Goal: Book appointment/travel/reservation

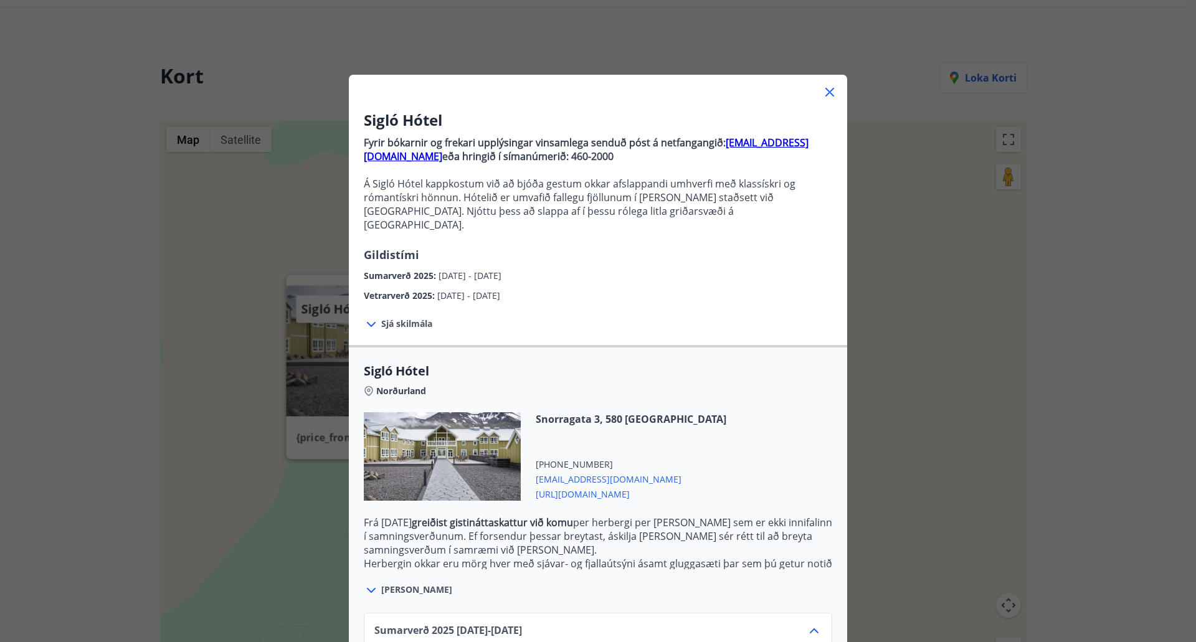
scroll to position [169, 0]
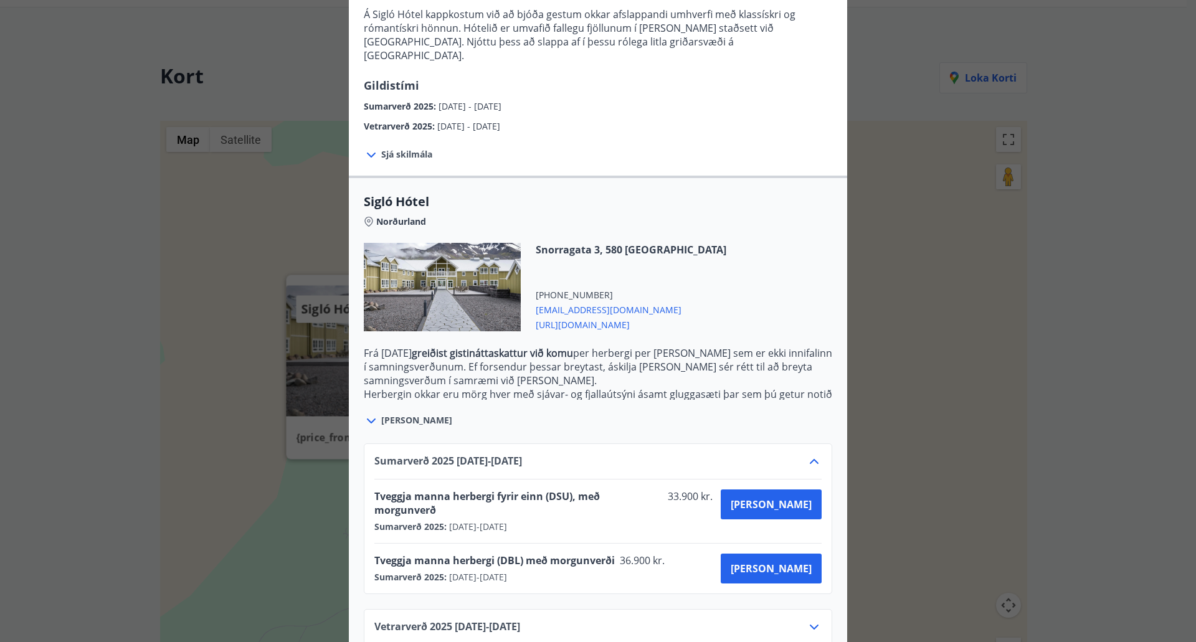
click at [616, 371] on p "Frá [DATE] greiðist gistináttaskattur við komu per herbergi per [PERSON_NAME] s…" at bounding box center [598, 366] width 468 height 41
click at [393, 429] on div "Sumarverð [PHONE_NUMBER][DATE] - [DATE] Tveggja manna herbergi fyrir einn (DSU)…" at bounding box center [598, 537] width 498 height 217
click at [381, 414] on span "[PERSON_NAME]" at bounding box center [416, 420] width 71 height 12
click at [370, 414] on icon at bounding box center [371, 421] width 15 height 15
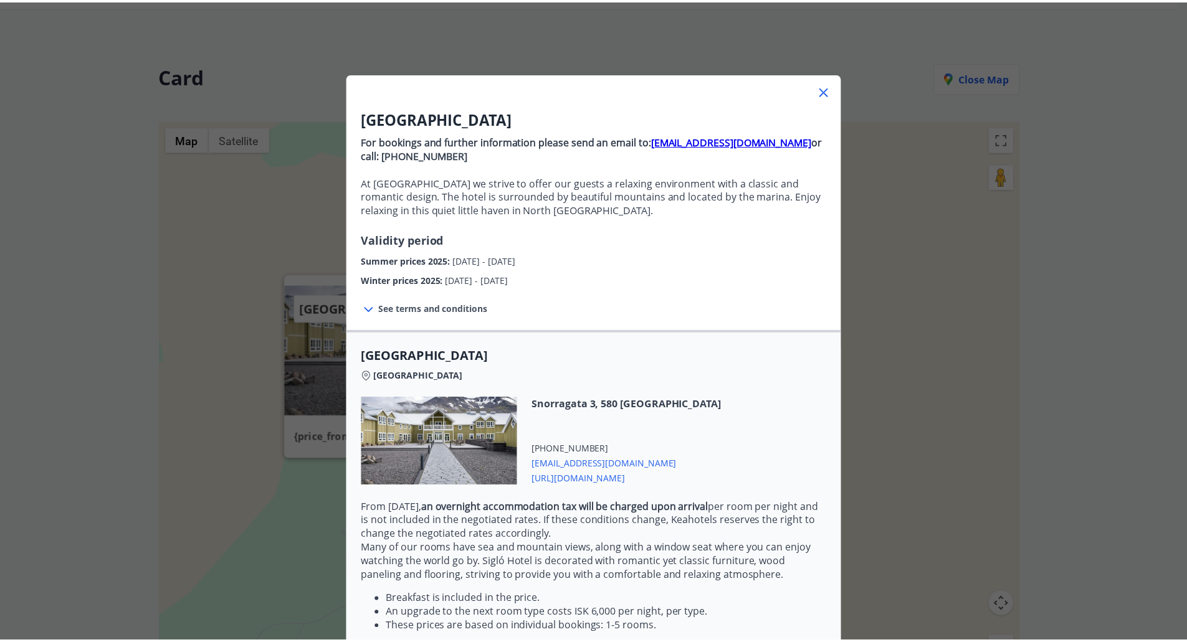
scroll to position [0, 0]
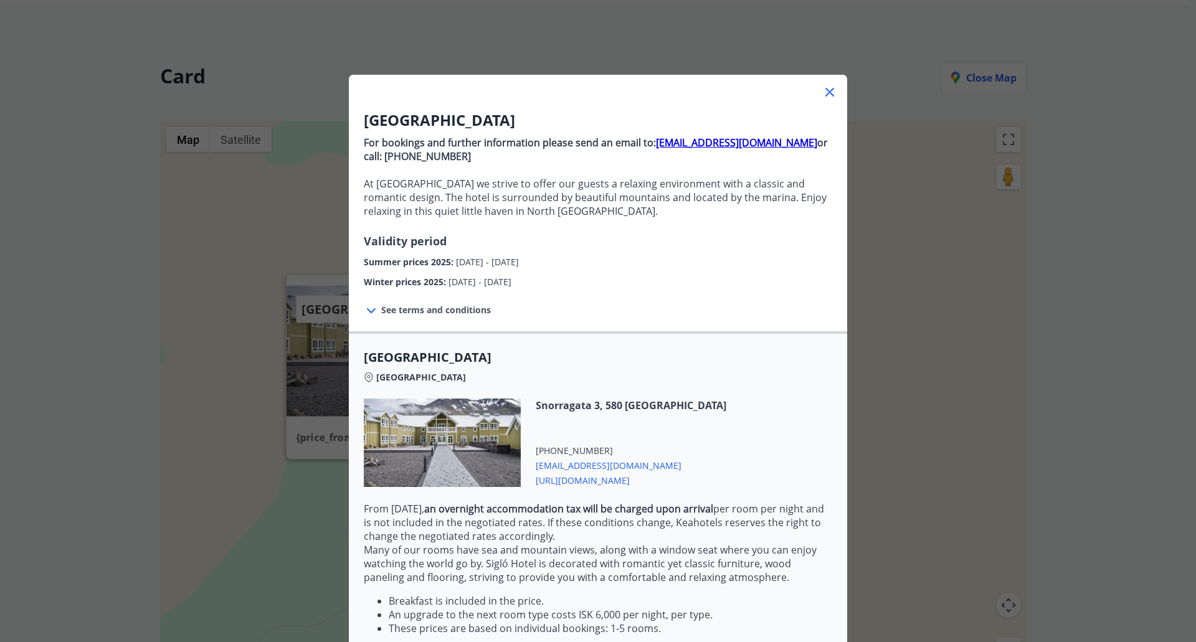
click at [827, 87] on icon at bounding box center [829, 92] width 15 height 15
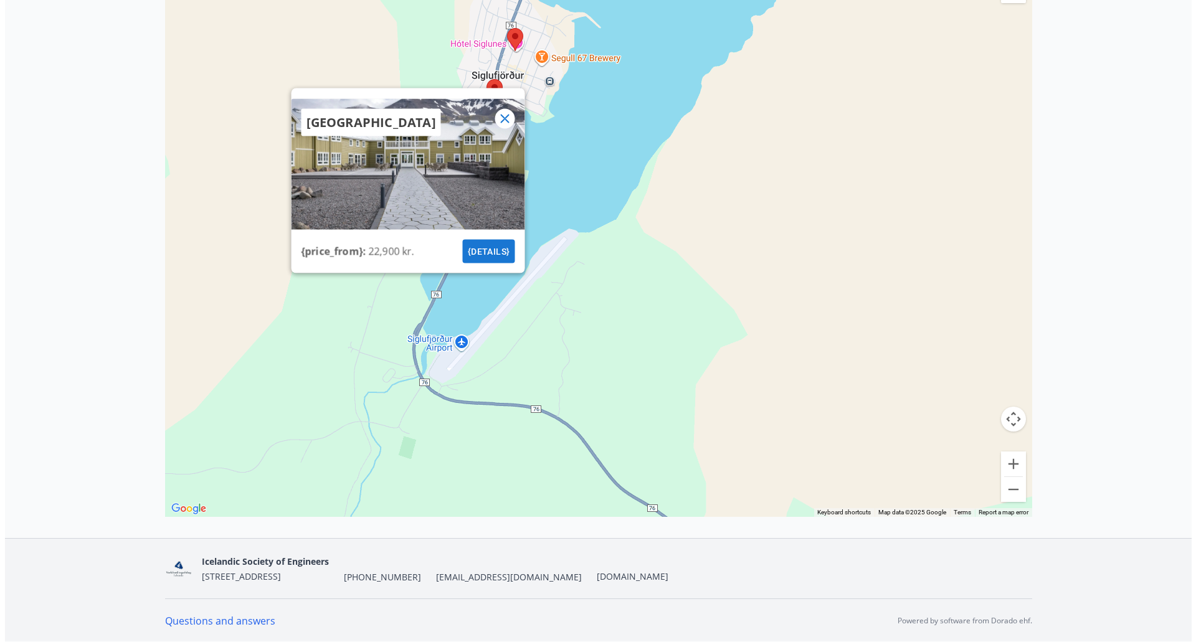
scroll to position [300, 0]
click at [1009, 492] on button "Zoom out" at bounding box center [1008, 489] width 25 height 25
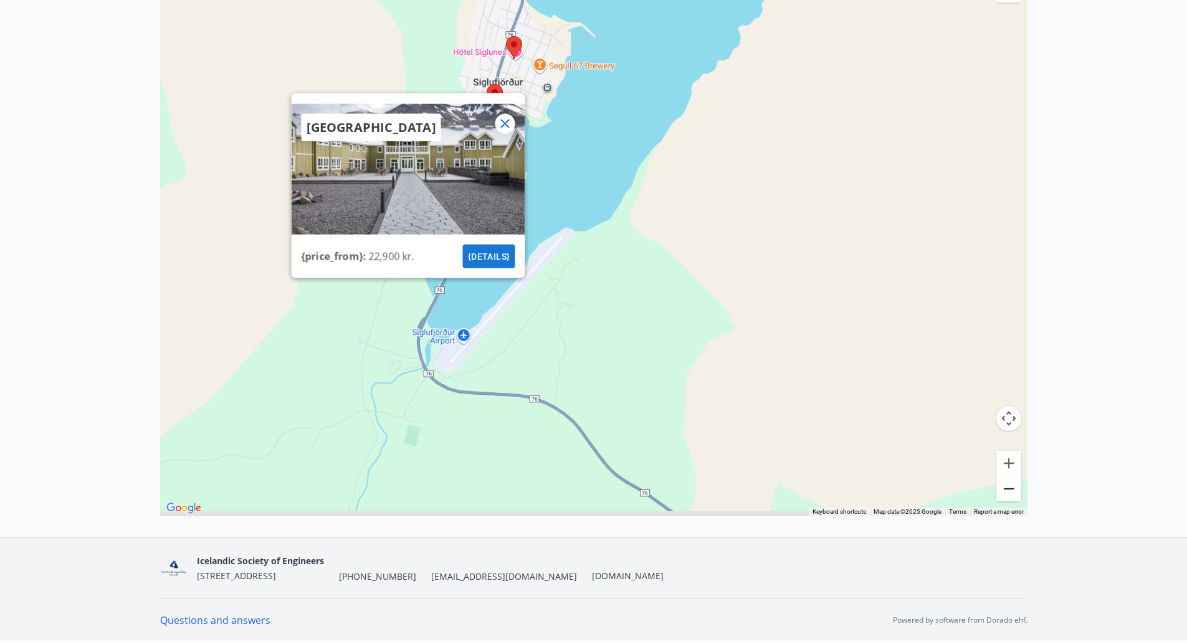
click at [1009, 492] on button "Zoom out" at bounding box center [1008, 489] width 25 height 25
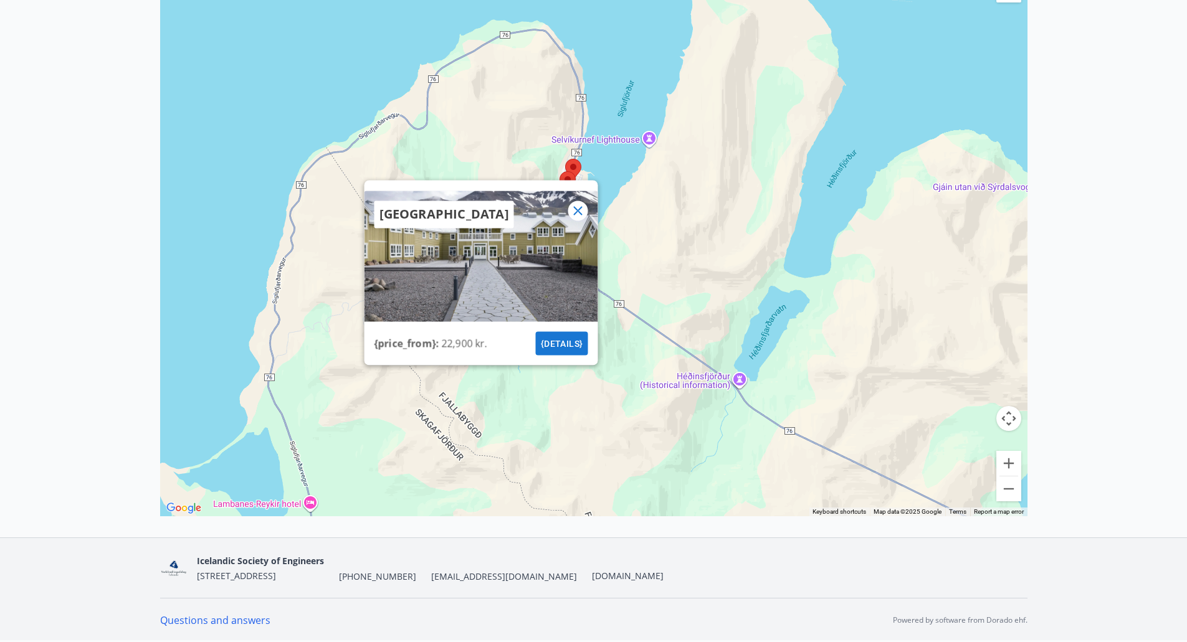
click at [586, 206] on div at bounding box center [578, 211] width 20 height 20
click at [579, 208] on icon at bounding box center [577, 210] width 15 height 15
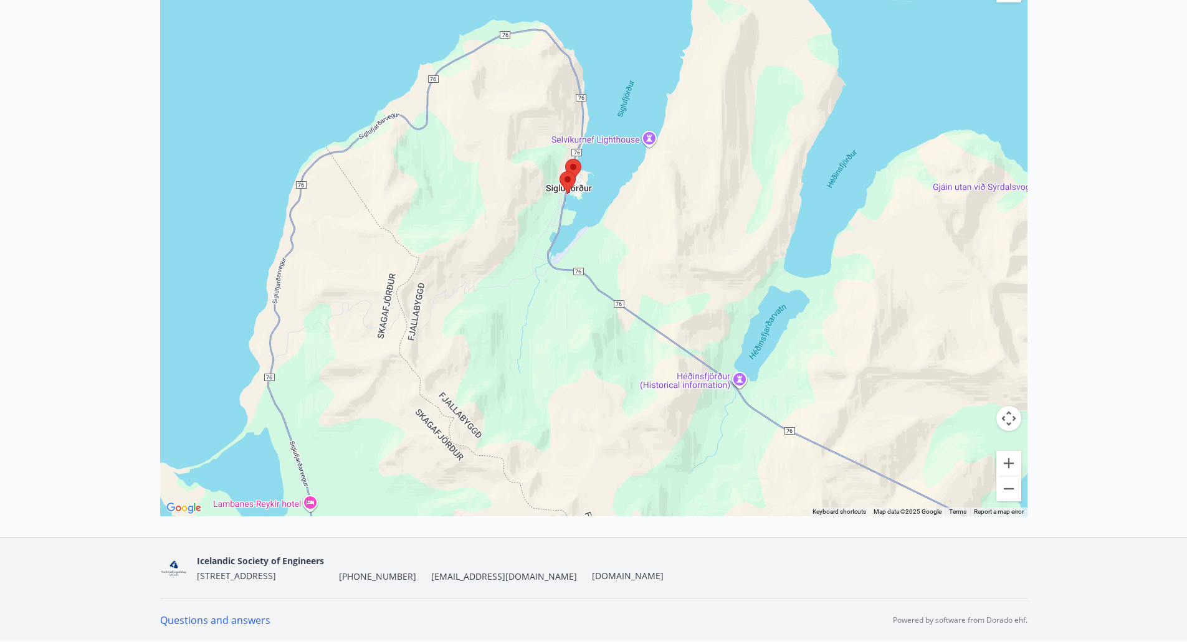
click at [565, 159] on area at bounding box center [565, 159] width 0 height 0
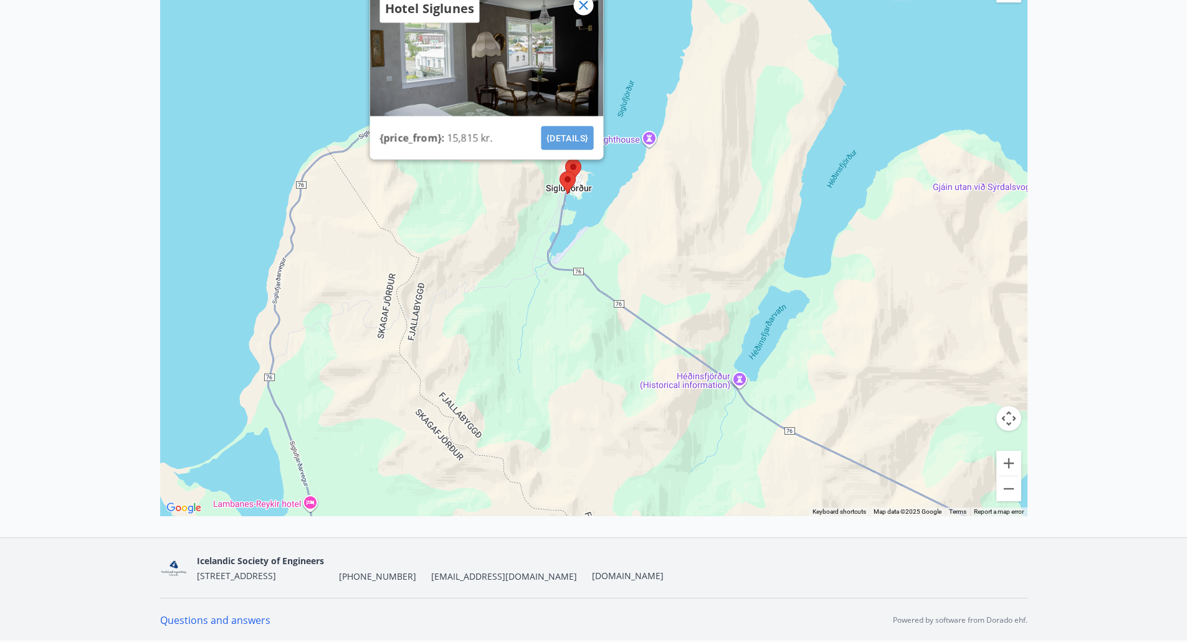
click at [558, 135] on font "{details}" at bounding box center [567, 138] width 42 height 10
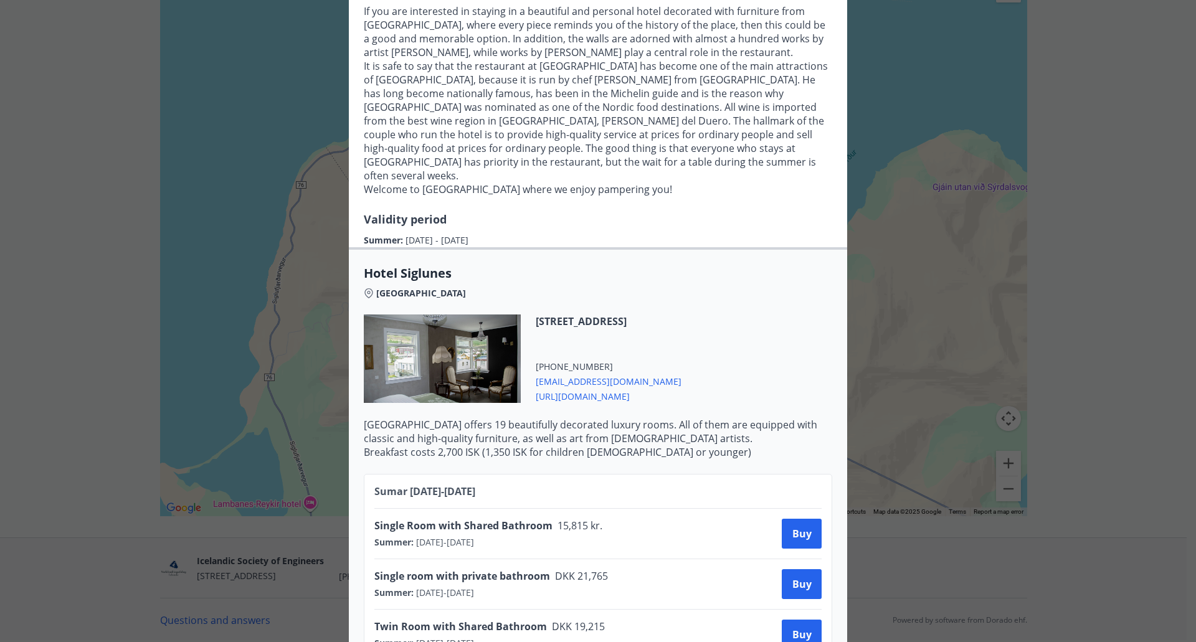
scroll to position [187, 0]
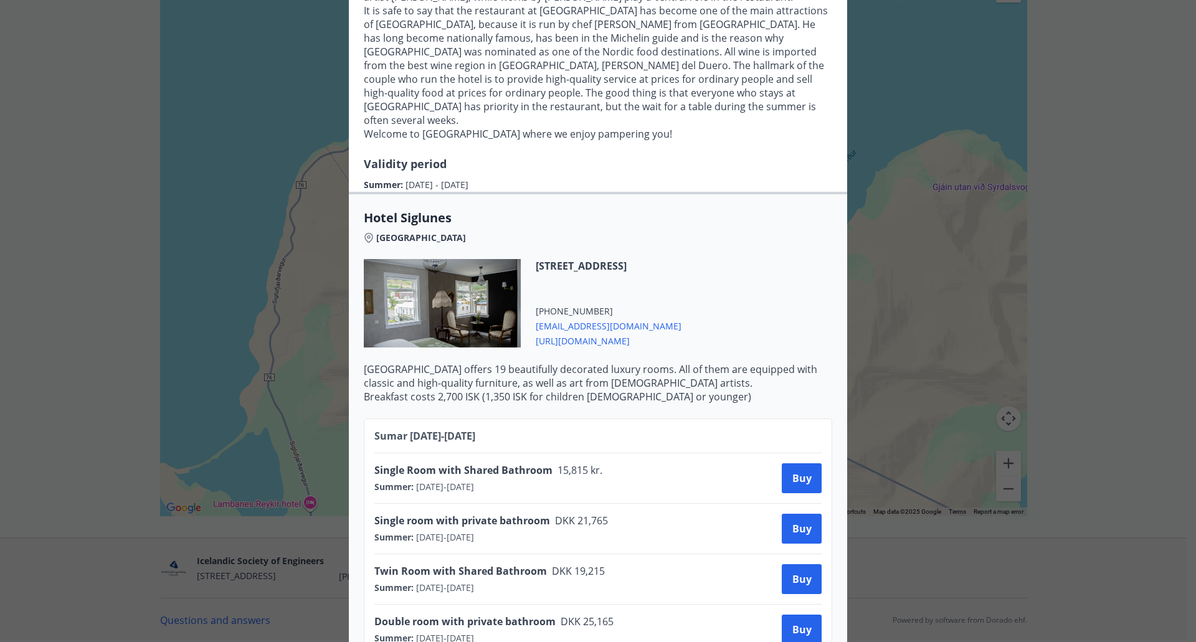
click at [597, 343] on span "[URL][DOMAIN_NAME]" at bounding box center [609, 340] width 146 height 15
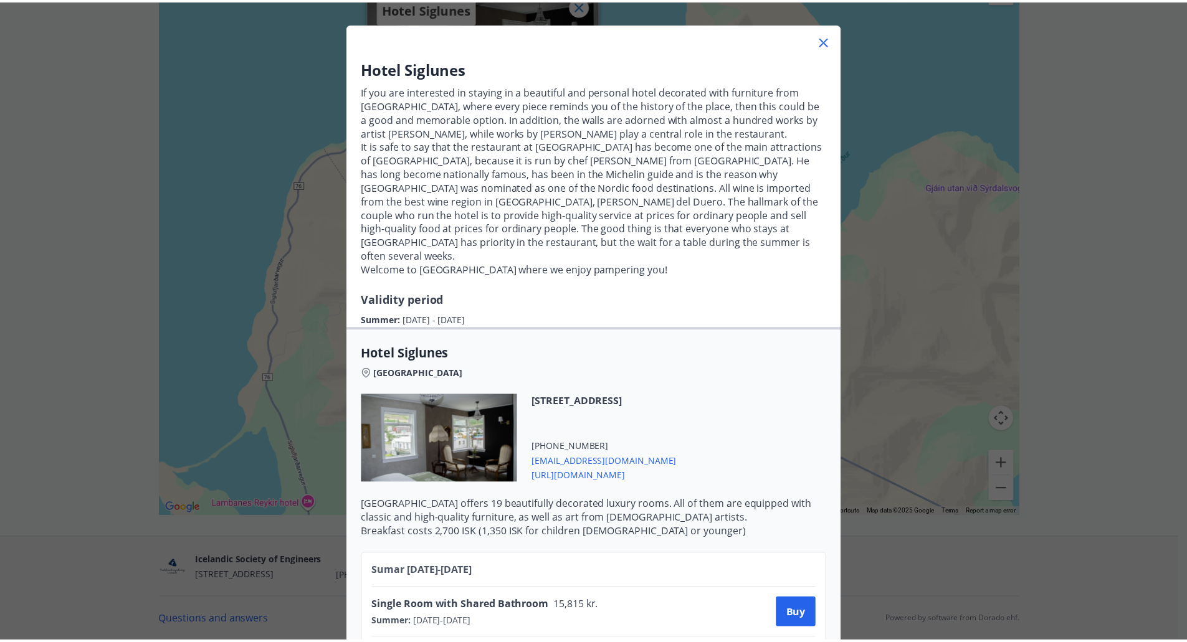
scroll to position [0, 0]
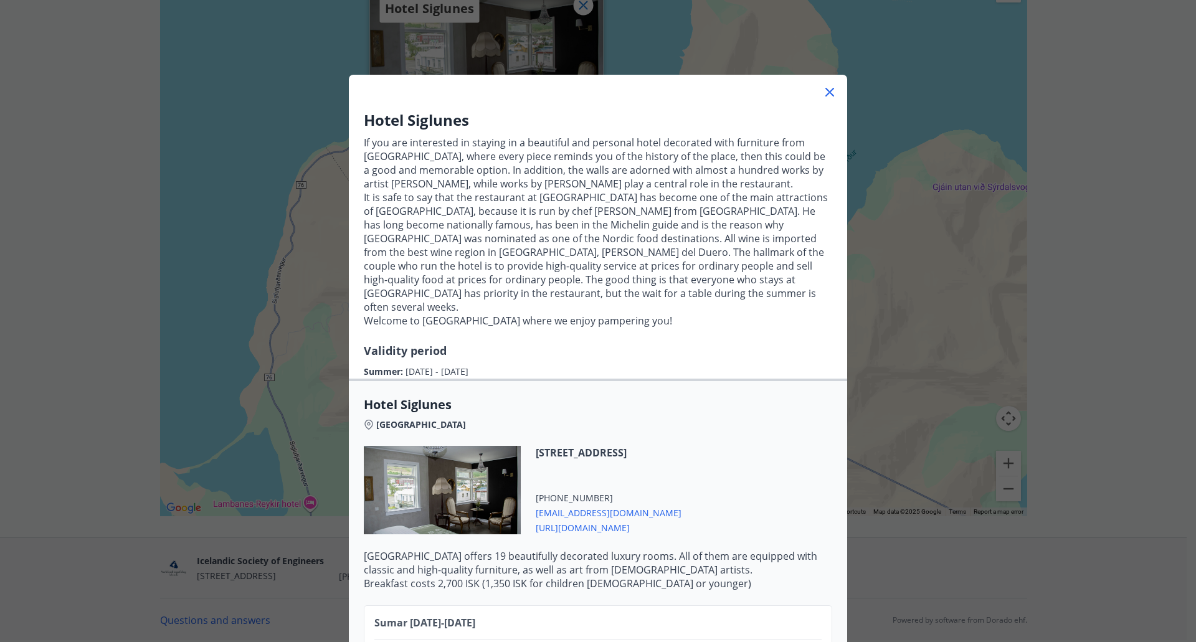
click at [822, 95] on icon at bounding box center [829, 92] width 15 height 15
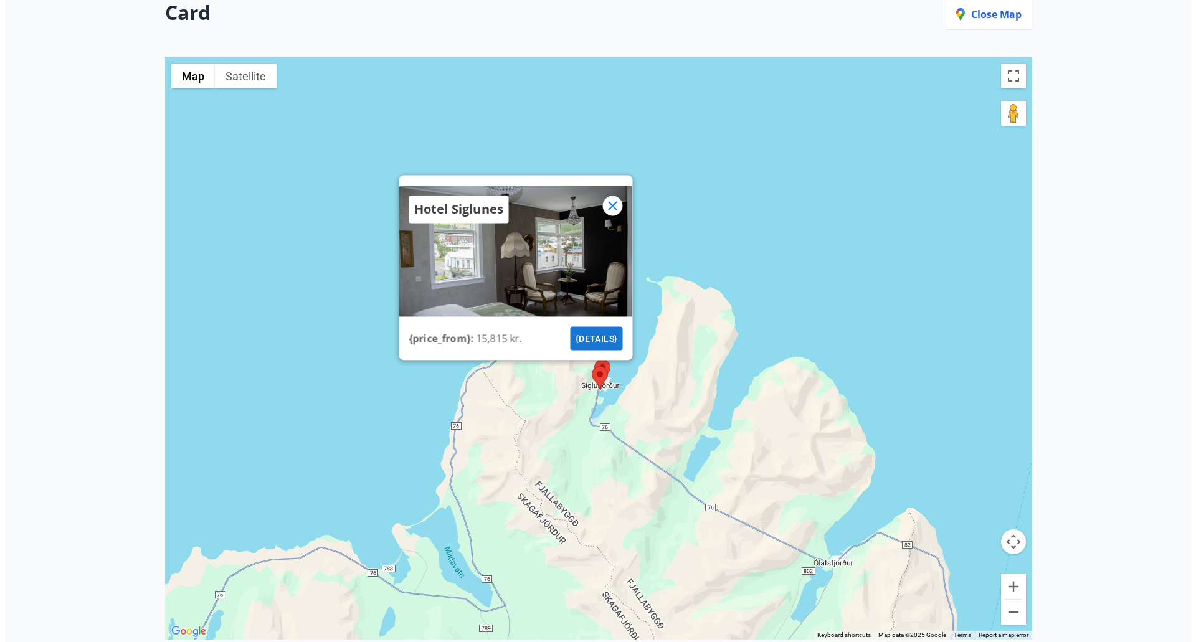
scroll to position [176, 0]
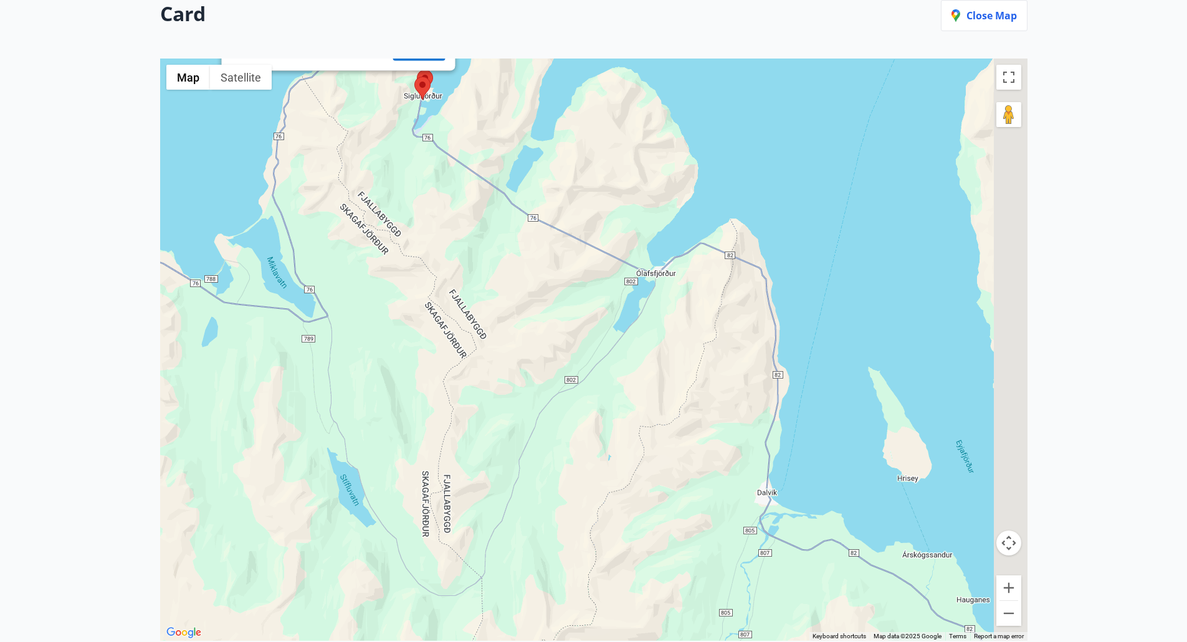
drag, startPoint x: 772, startPoint y: 451, endPoint x: 598, endPoint y: 154, distance: 343.7
click at [598, 154] on div "Hotel Siglunes {price_from} : 15,815 kr. {details}" at bounding box center [593, 350] width 867 height 582
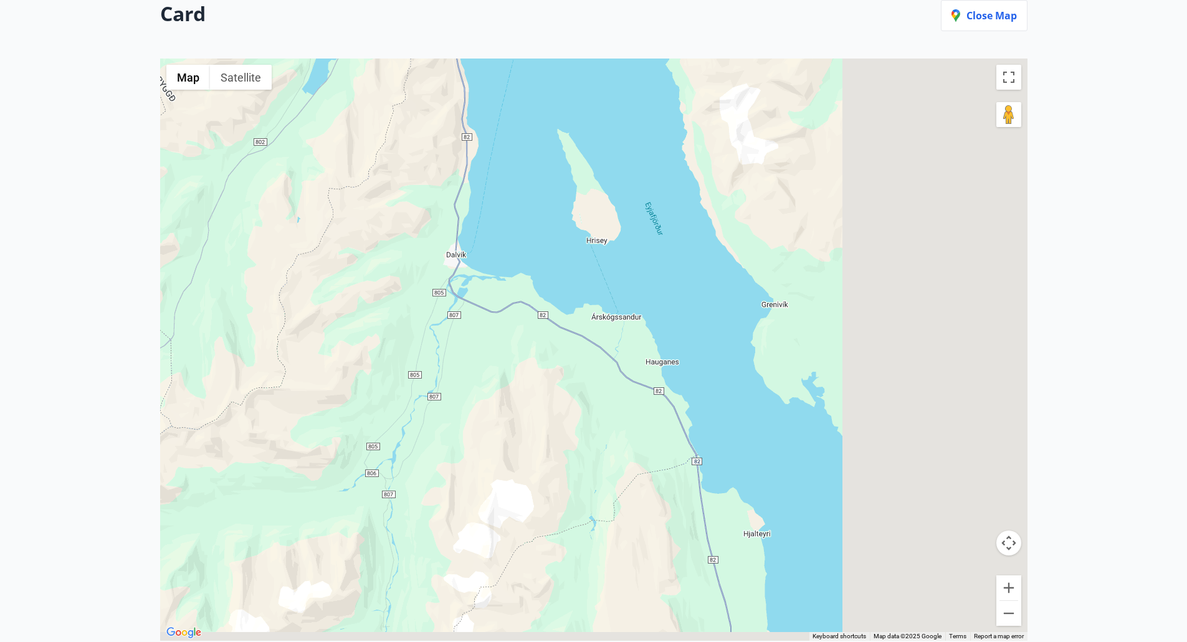
drag, startPoint x: 800, startPoint y: 376, endPoint x: 532, endPoint y: 189, distance: 327.5
click at [532, 189] on div "Hotel Siglunes {price_from} : 15,815 kr. {details}" at bounding box center [593, 350] width 867 height 582
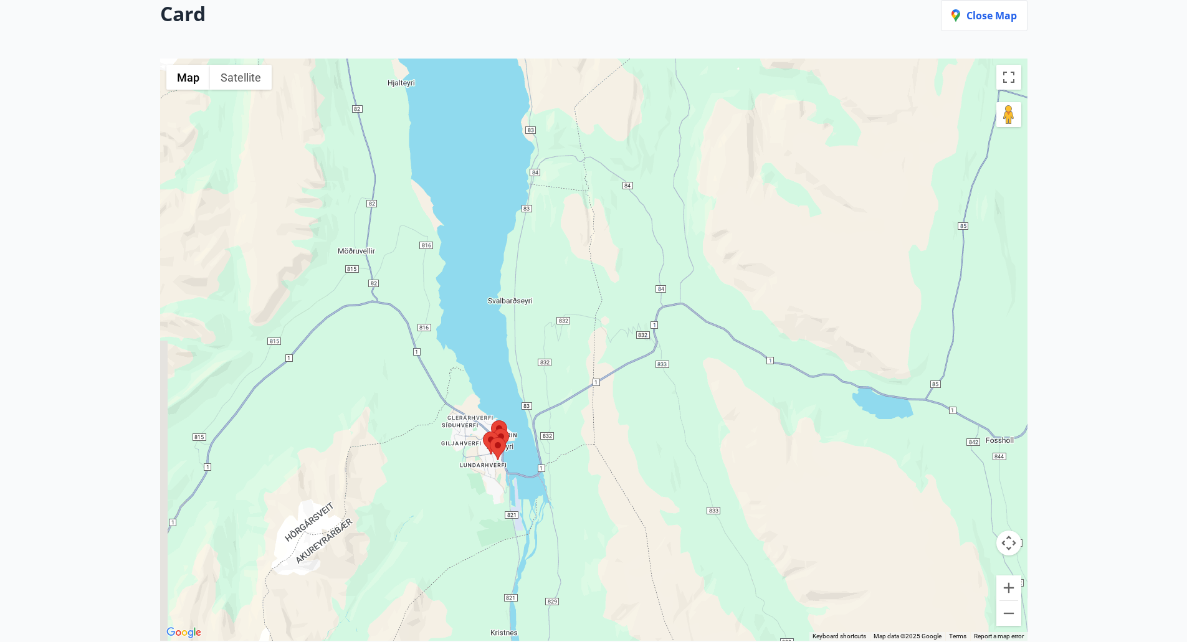
drag, startPoint x: 587, startPoint y: 387, endPoint x: 653, endPoint y: 359, distance: 72.1
click at [653, 359] on div "Hotel Siglunes {price_from} : 15,815 kr. {details}" at bounding box center [593, 350] width 867 height 582
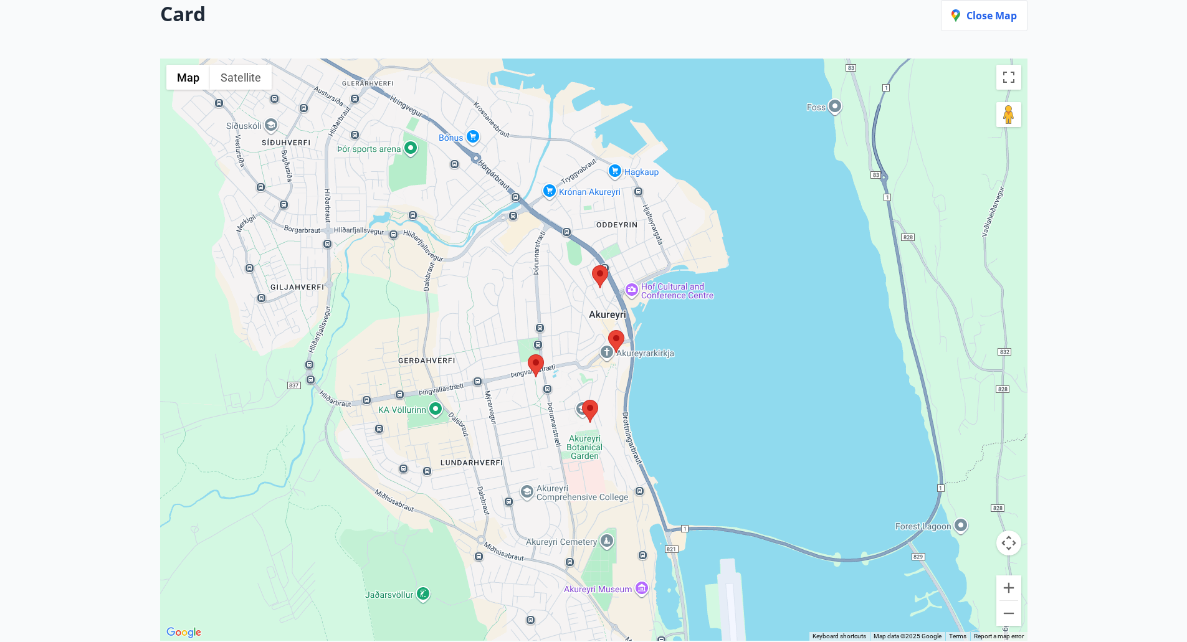
click at [592, 265] on area at bounding box center [592, 265] width 0 height 0
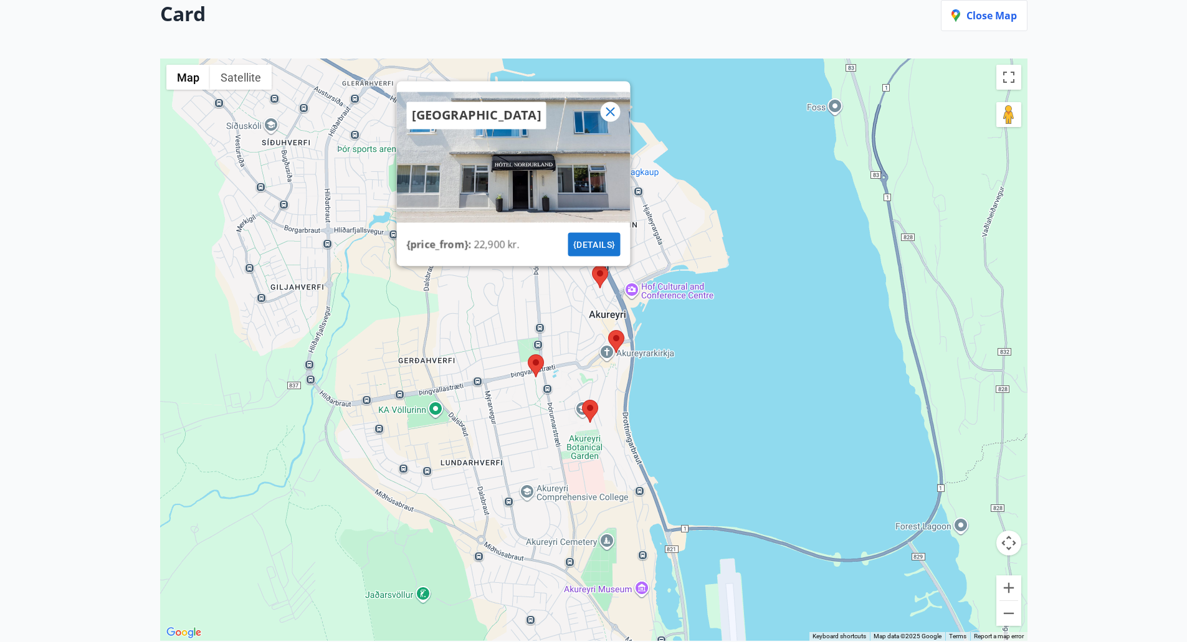
click at [604, 242] on font "{details}" at bounding box center [593, 244] width 42 height 10
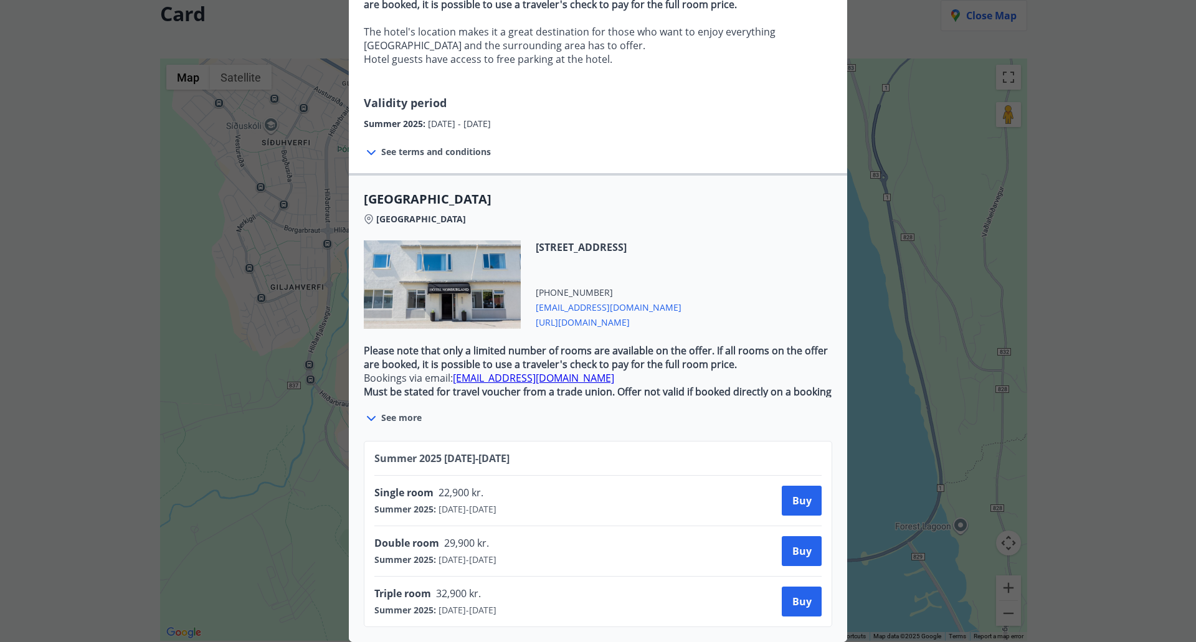
scroll to position [216, 0]
click at [386, 412] on font "See more" at bounding box center [401, 418] width 40 height 12
click at [368, 411] on icon at bounding box center [371, 418] width 15 height 15
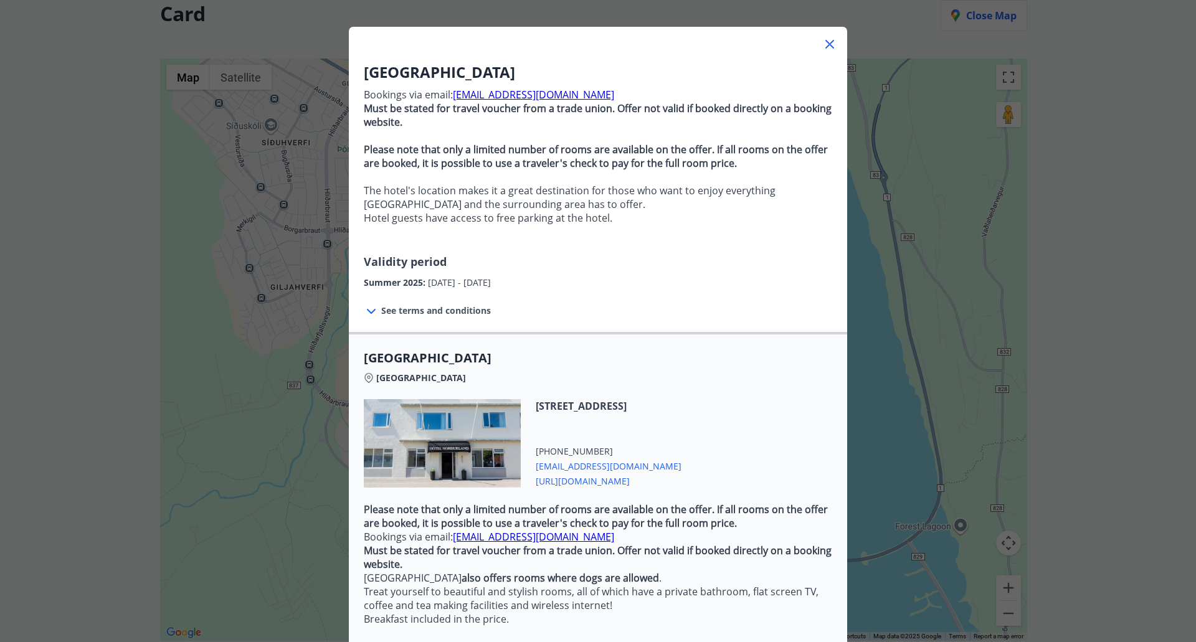
scroll to position [0, 0]
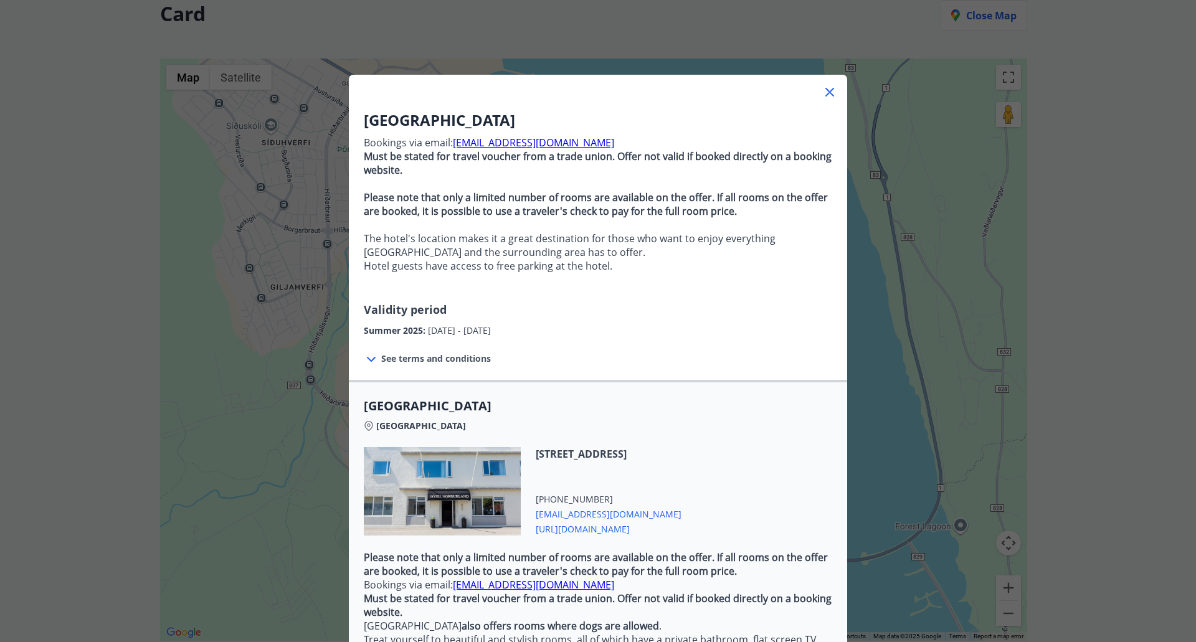
click at [823, 99] on icon at bounding box center [829, 92] width 15 height 15
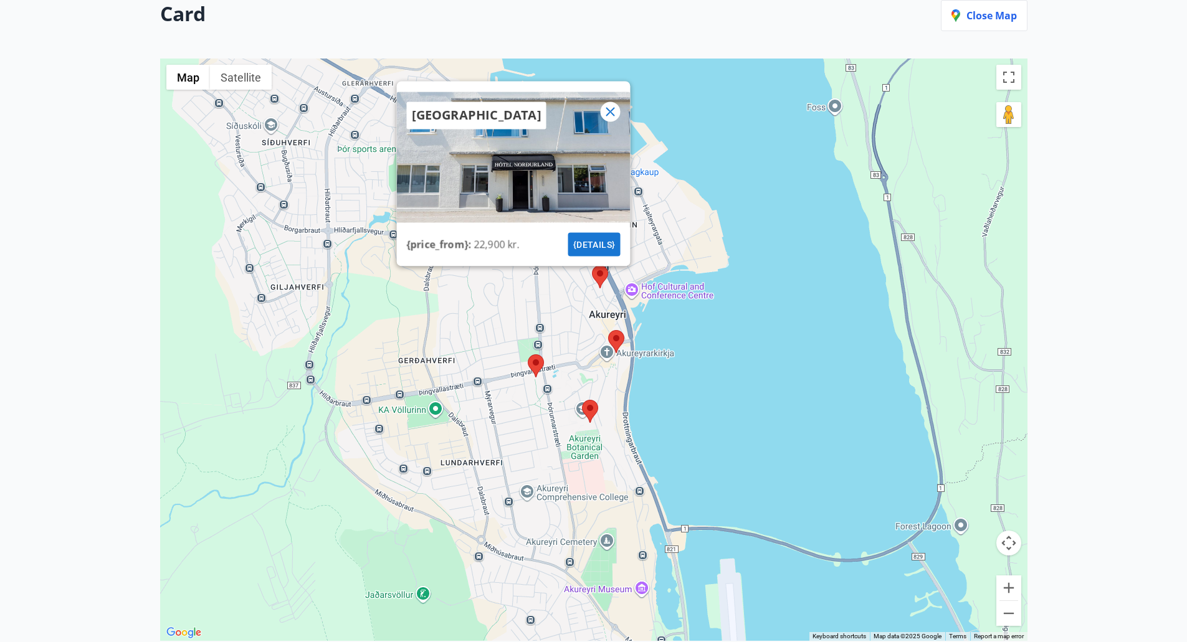
click at [608, 330] on area at bounding box center [608, 330] width 0 height 0
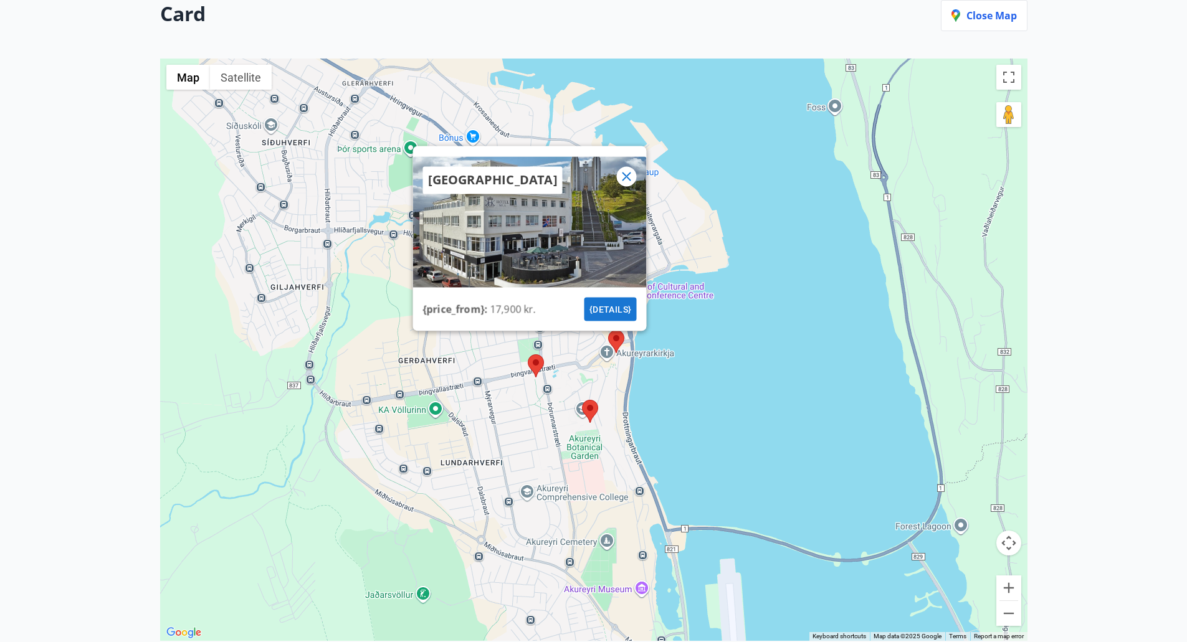
click at [610, 306] on font "{details}" at bounding box center [610, 309] width 42 height 10
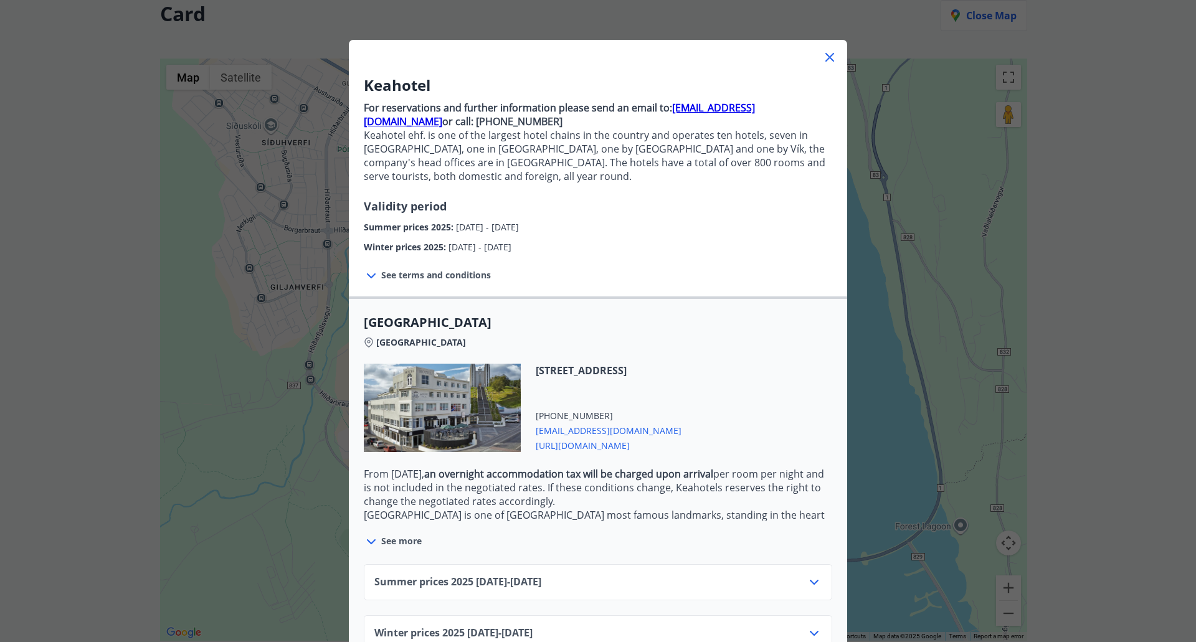
scroll to position [69, 0]
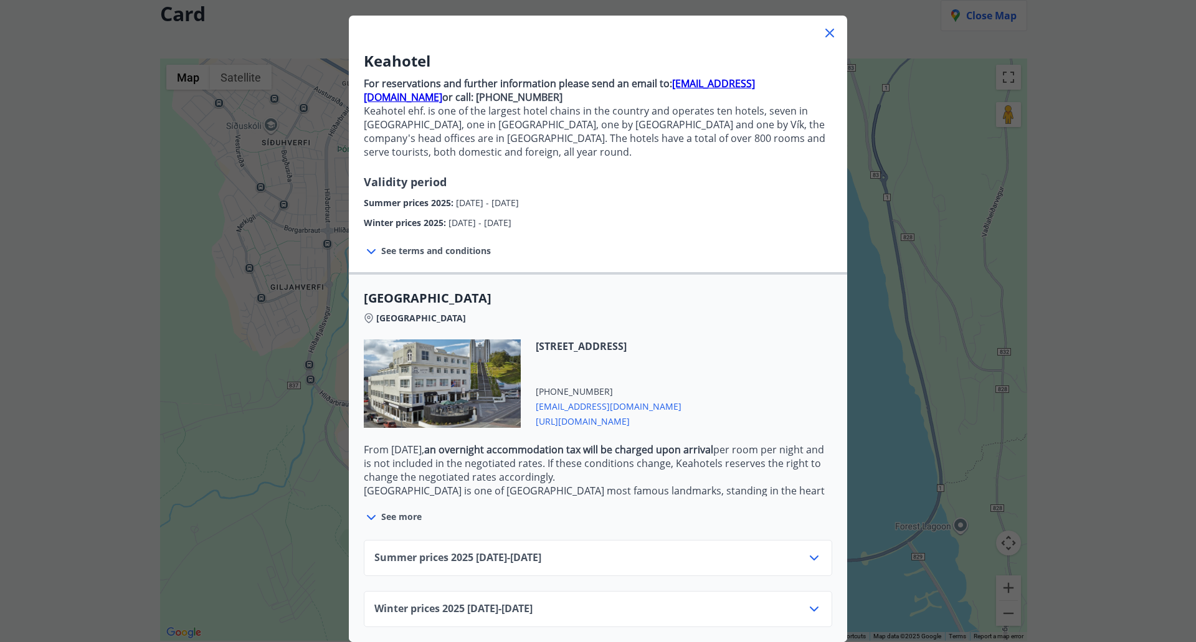
click at [807, 551] on icon at bounding box center [814, 558] width 15 height 15
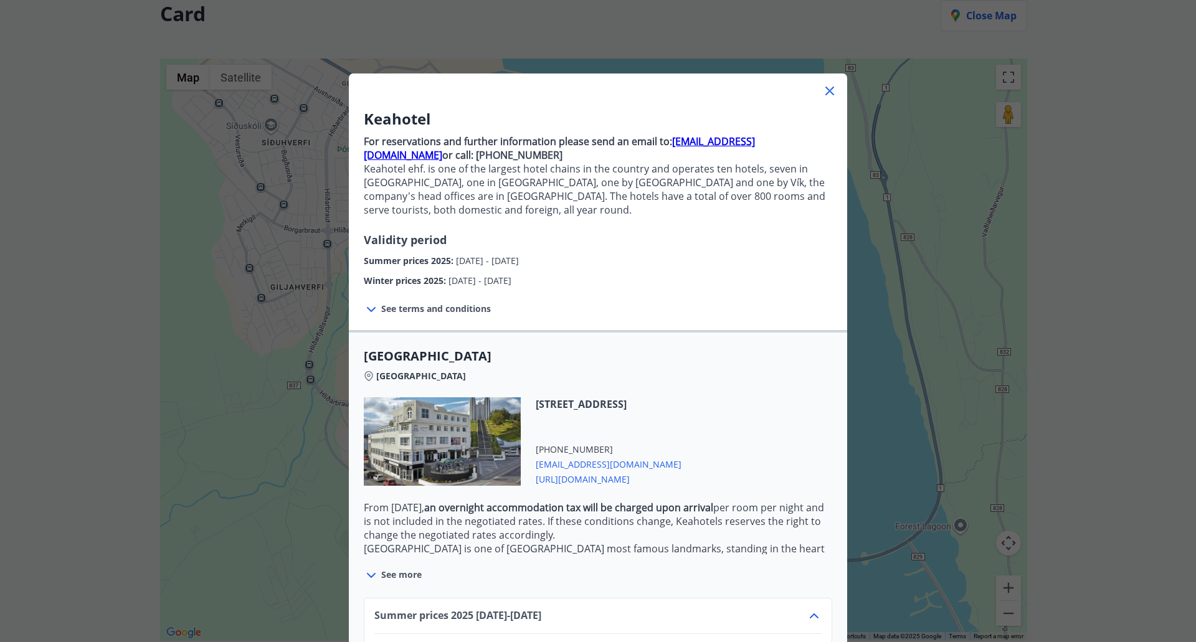
scroll to position [0, 0]
click at [827, 86] on icon at bounding box center [829, 92] width 15 height 15
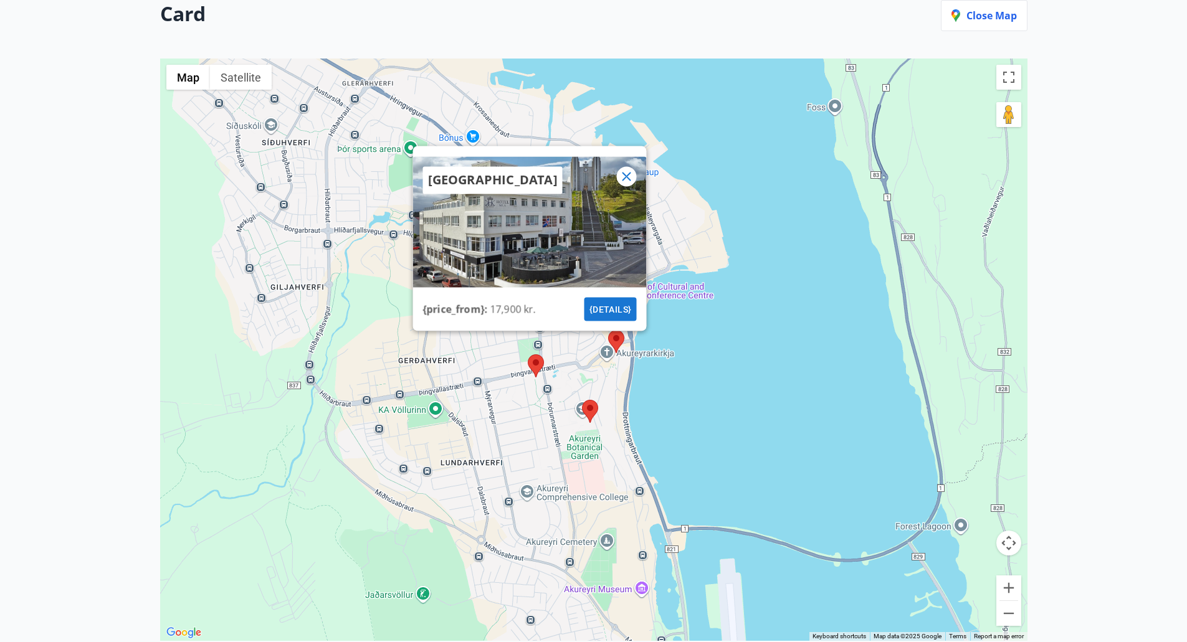
click at [528, 354] on area at bounding box center [528, 354] width 0 height 0
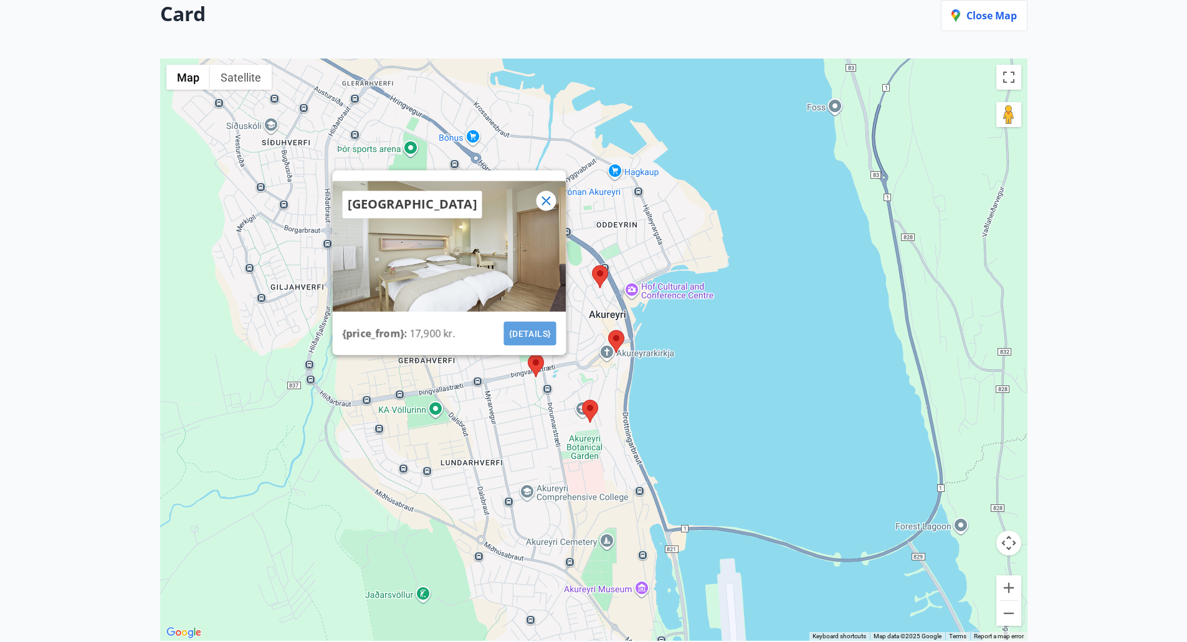
click at [523, 333] on font "{details}" at bounding box center [529, 333] width 42 height 10
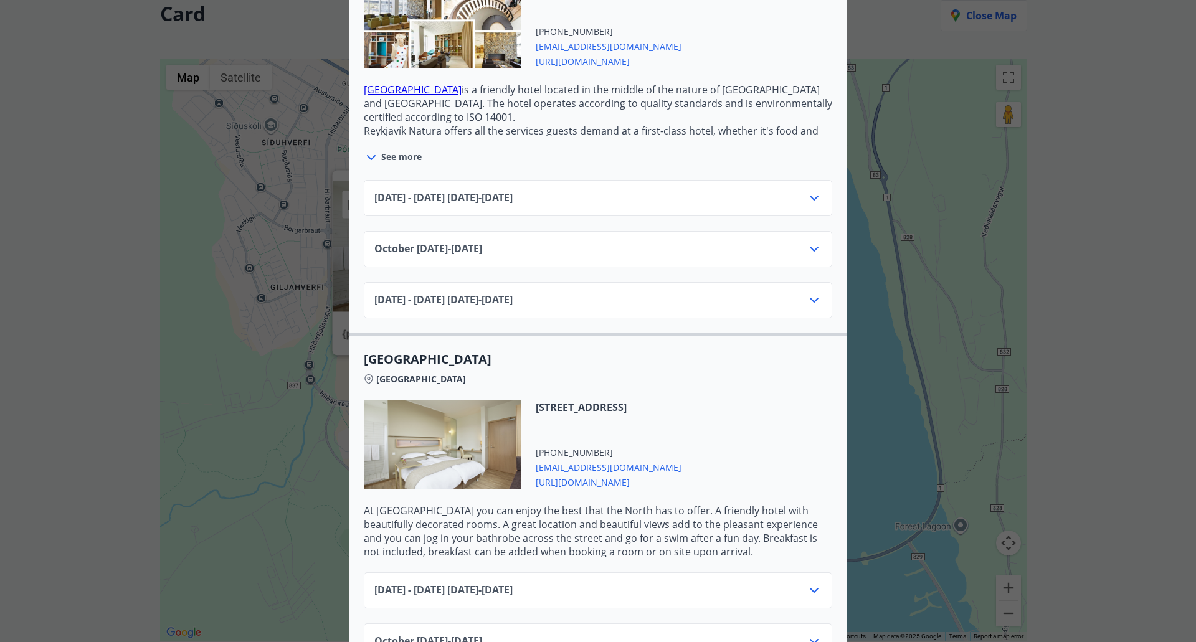
scroll to position [623, 0]
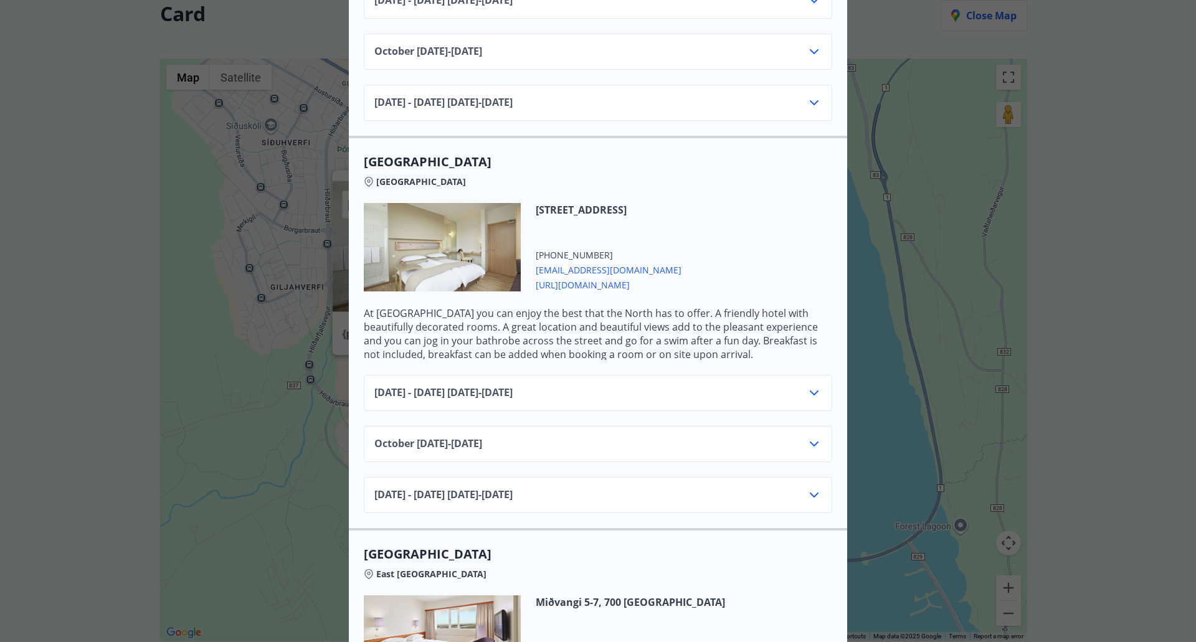
click at [513, 394] on font "[DATE]" at bounding box center [497, 393] width 31 height 14
click at [807, 395] on icon at bounding box center [814, 393] width 15 height 15
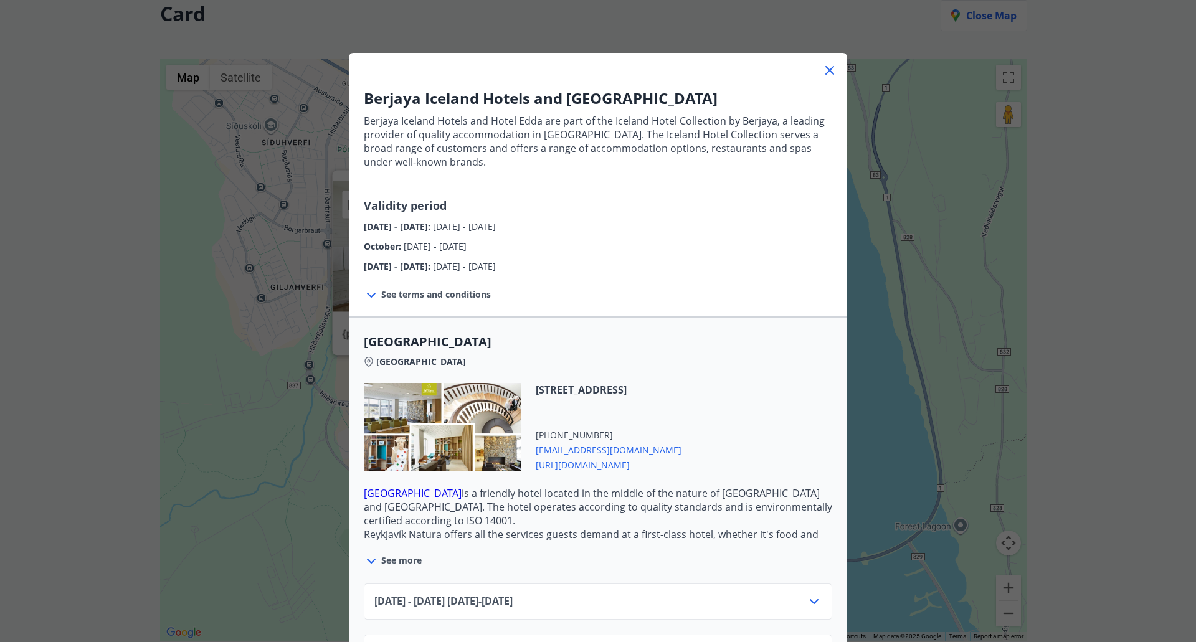
scroll to position [0, 0]
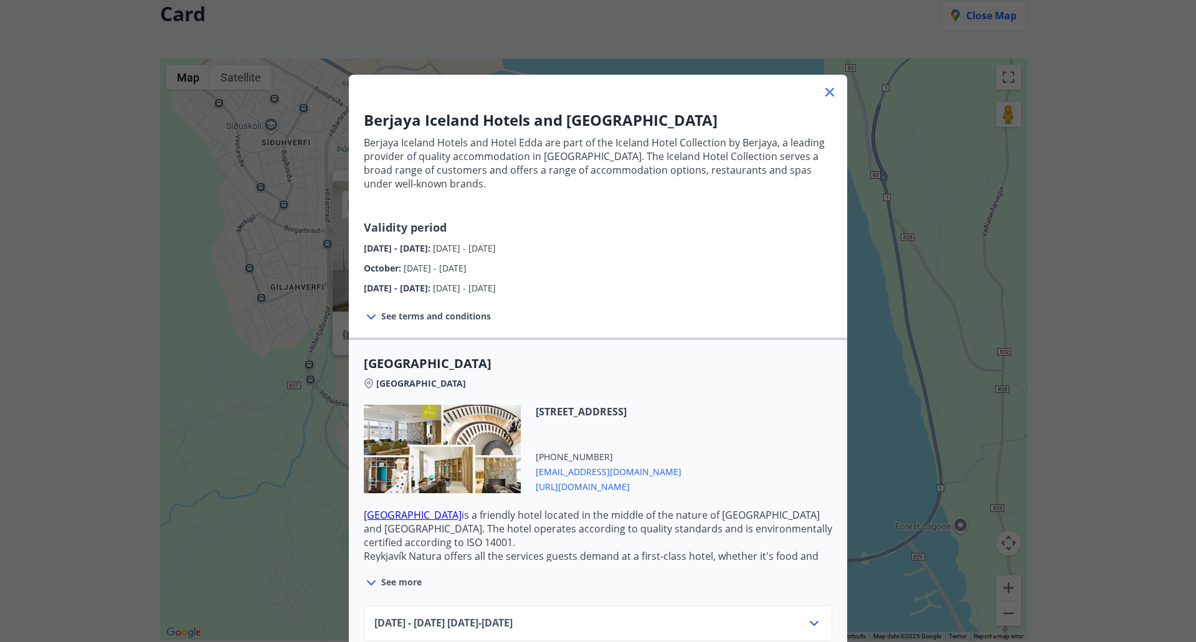
click at [822, 88] on icon at bounding box center [829, 92] width 15 height 15
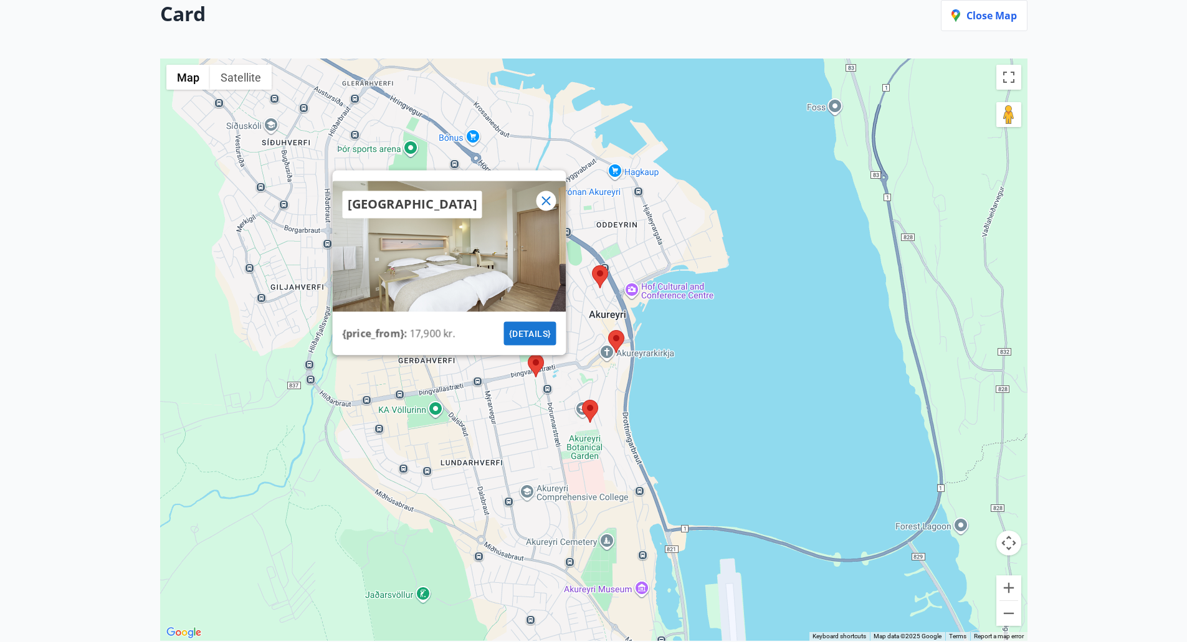
click at [582, 400] on area at bounding box center [582, 400] width 0 height 0
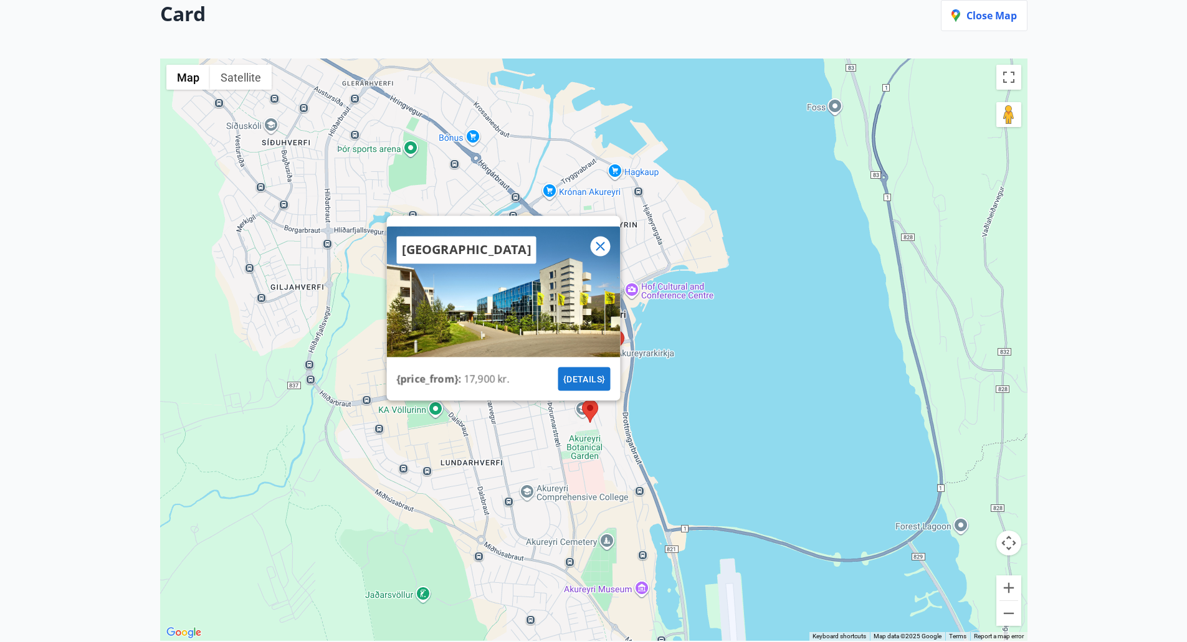
click at [589, 370] on button "{details}" at bounding box center [584, 379] width 52 height 24
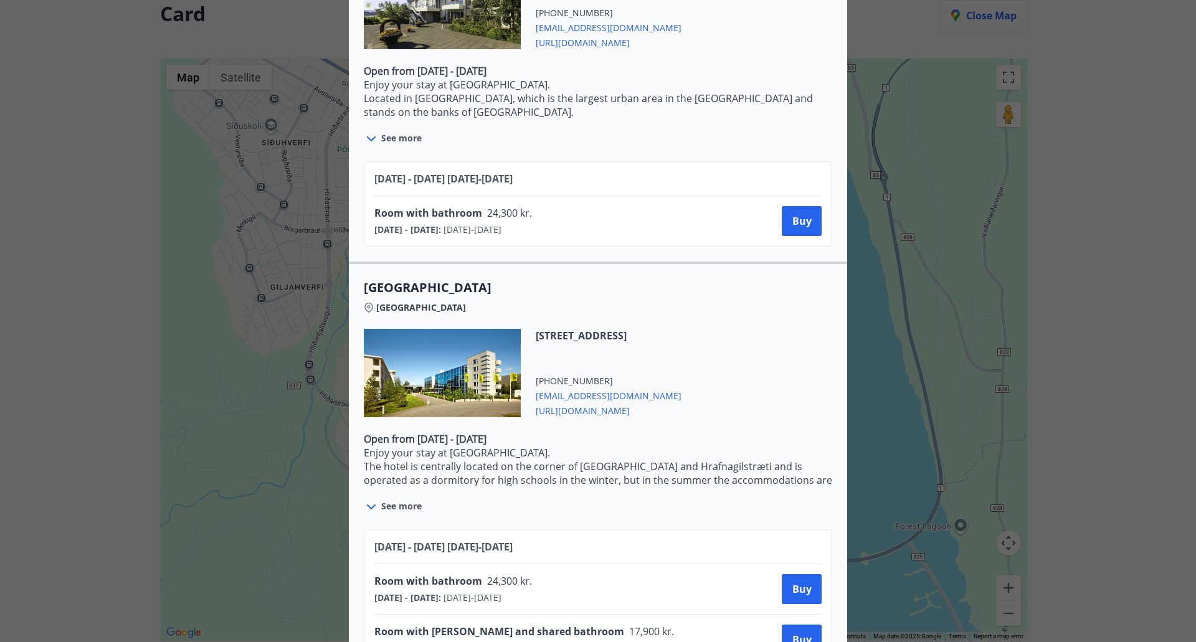
scroll to position [2539, 0]
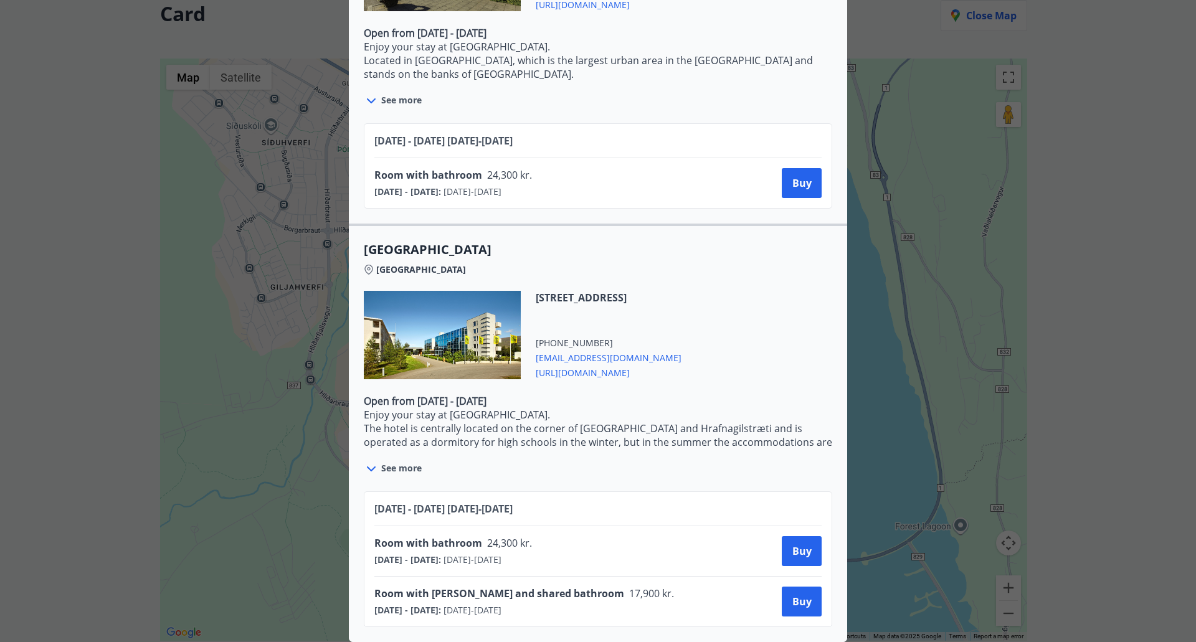
click at [364, 462] on icon at bounding box center [371, 469] width 15 height 15
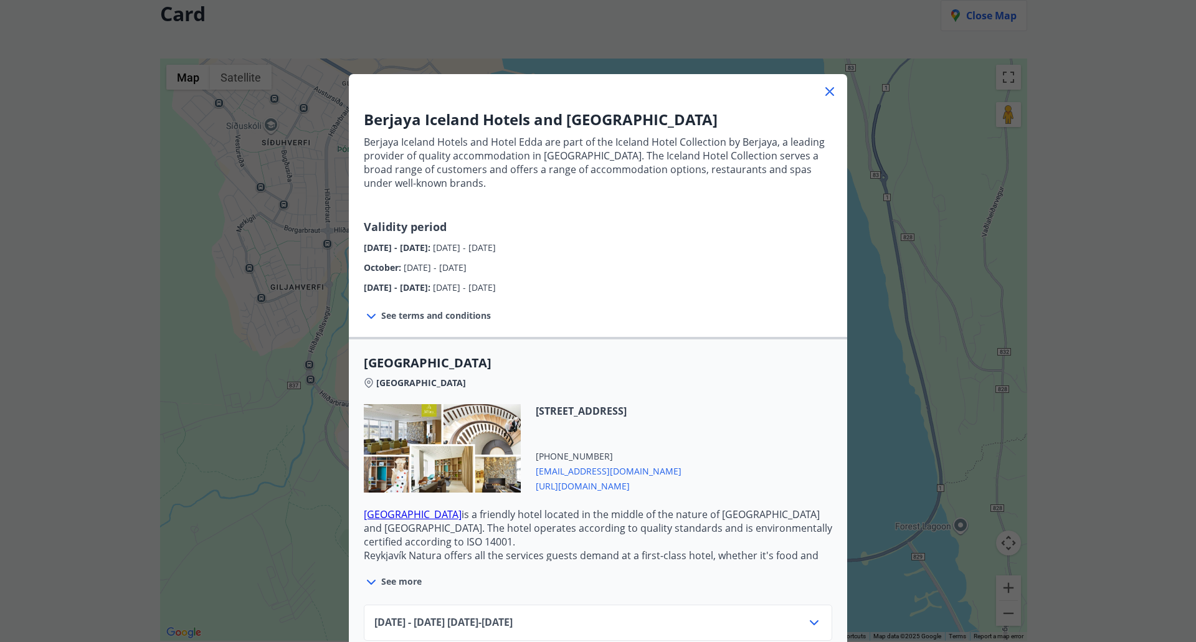
scroll to position [0, 0]
click at [823, 92] on icon at bounding box center [829, 92] width 15 height 15
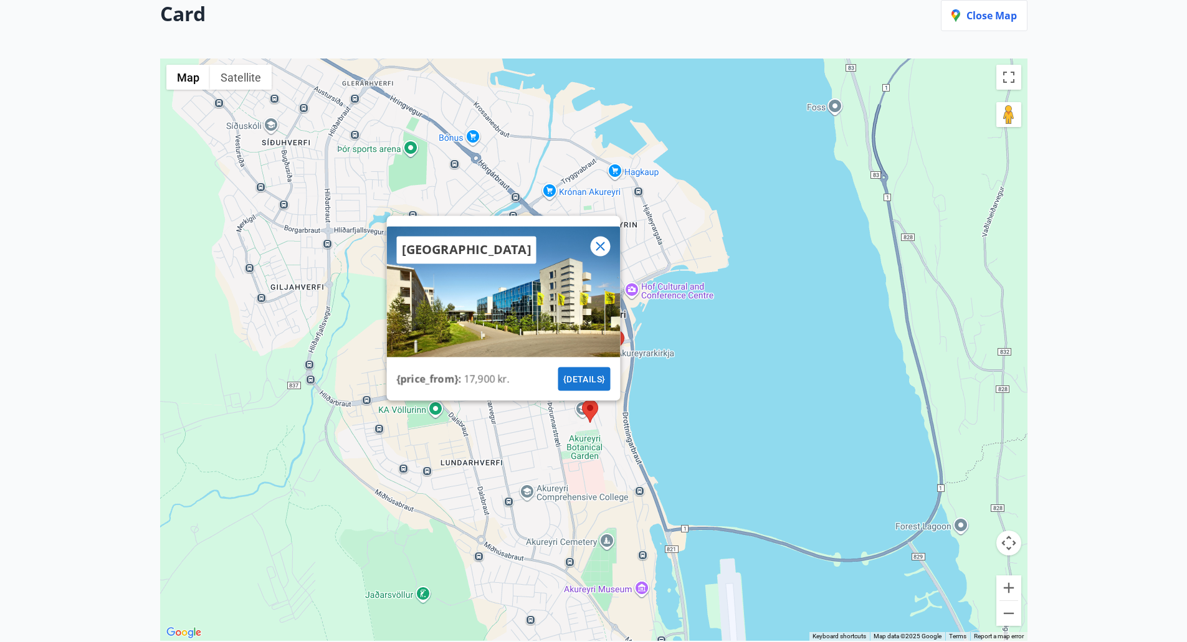
click at [601, 241] on icon at bounding box center [599, 246] width 15 height 15
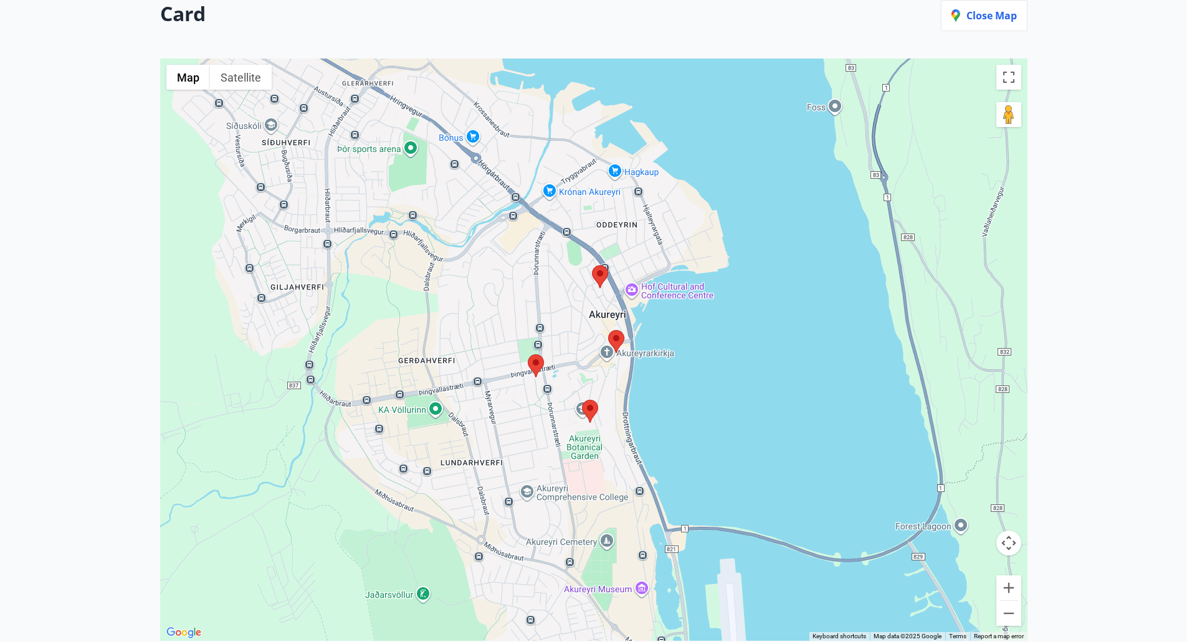
click at [608, 330] on area at bounding box center [608, 330] width 0 height 0
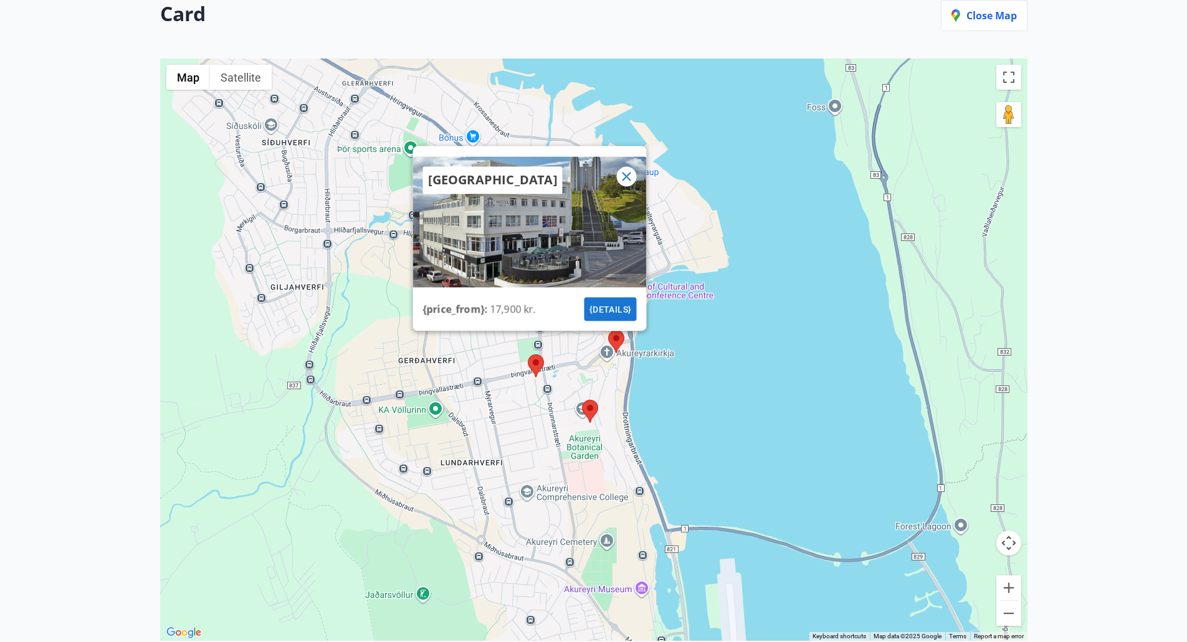
click at [528, 354] on area at bounding box center [528, 354] width 0 height 0
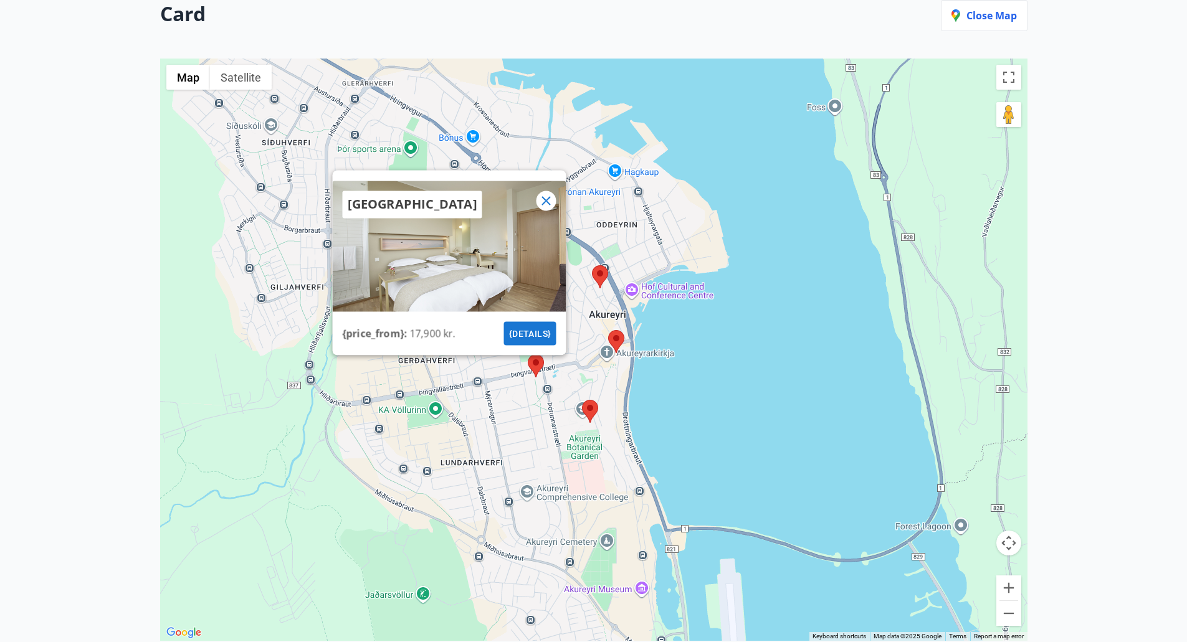
click at [608, 330] on area at bounding box center [608, 330] width 0 height 0
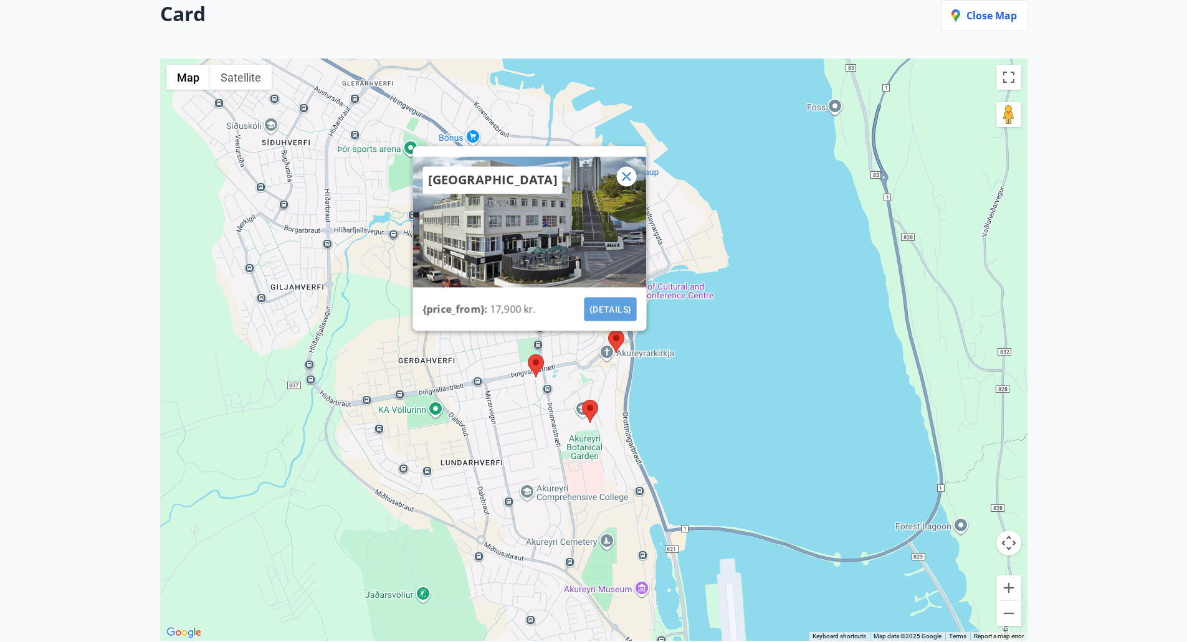
click at [602, 306] on font "{details}" at bounding box center [610, 309] width 42 height 10
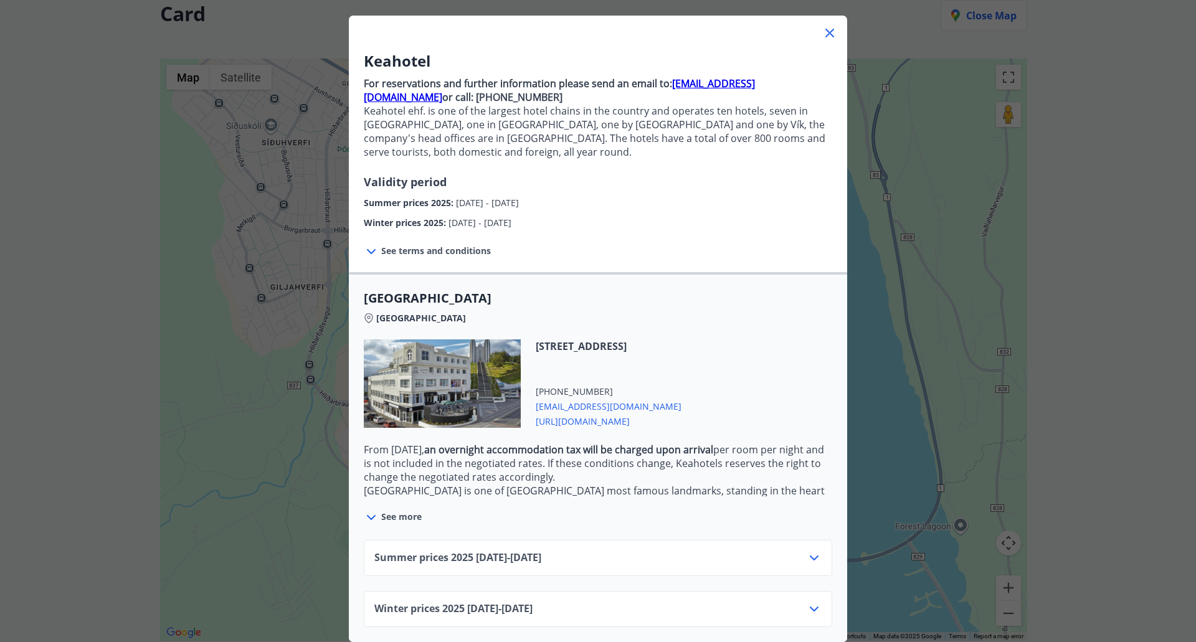
scroll to position [69, 0]
click at [602, 551] on div "Summer prices [PHONE_NUMBER][DATE] - [DATE]" at bounding box center [597, 563] width 447 height 25
click at [816, 551] on icon at bounding box center [814, 558] width 15 height 15
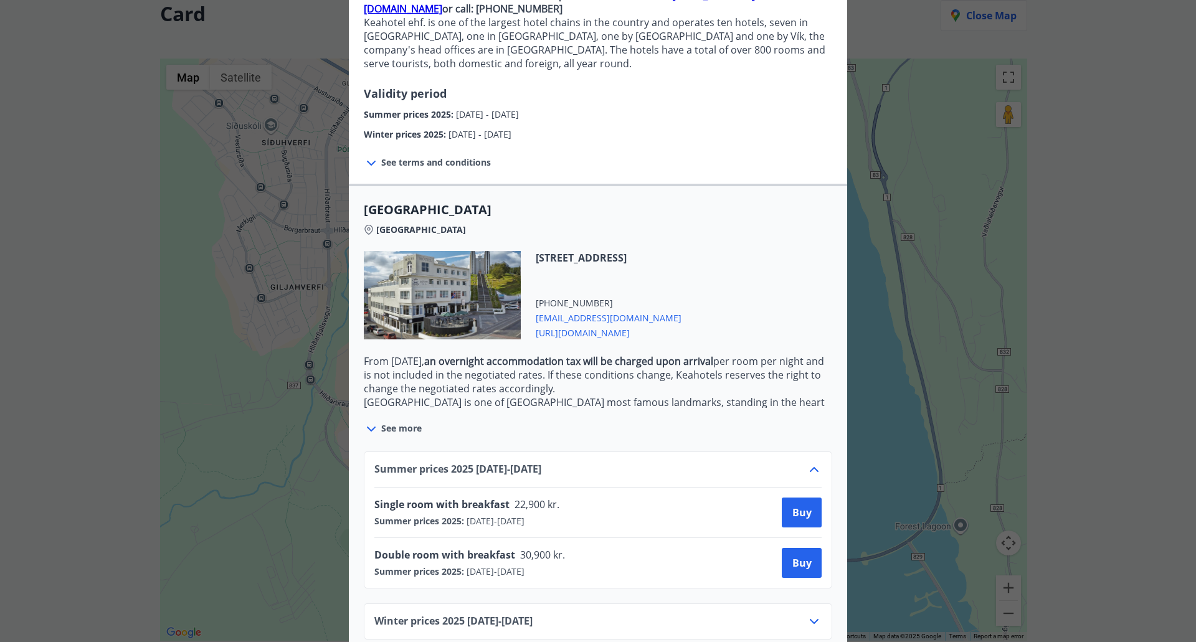
scroll to position [169, 0]
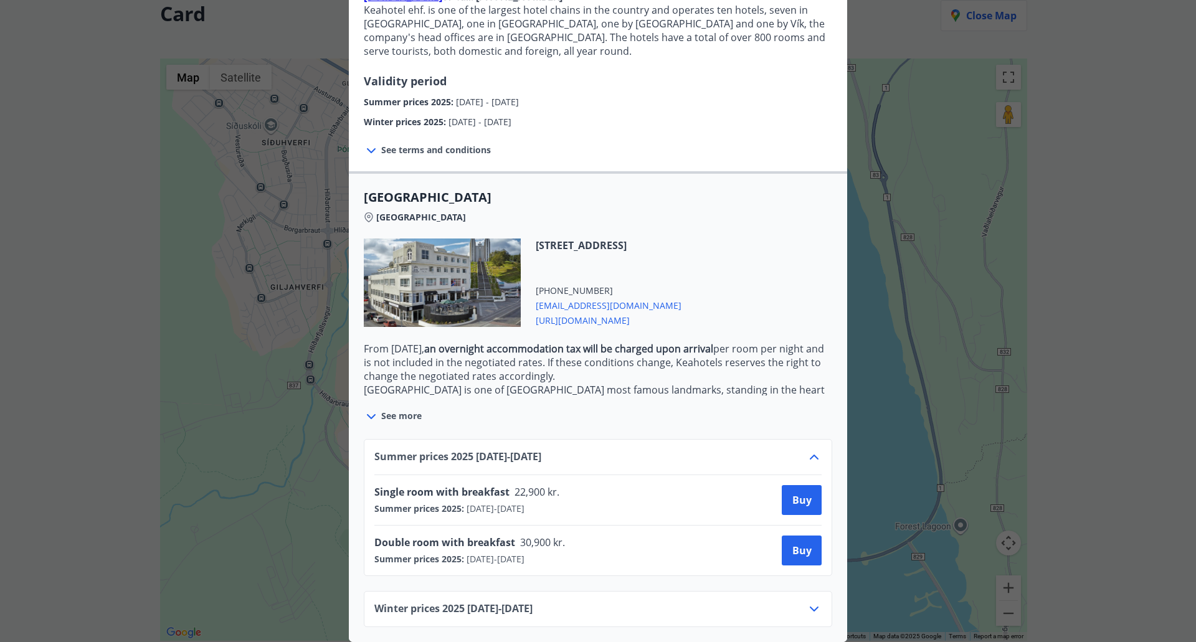
click at [372, 409] on icon at bounding box center [371, 416] width 15 height 15
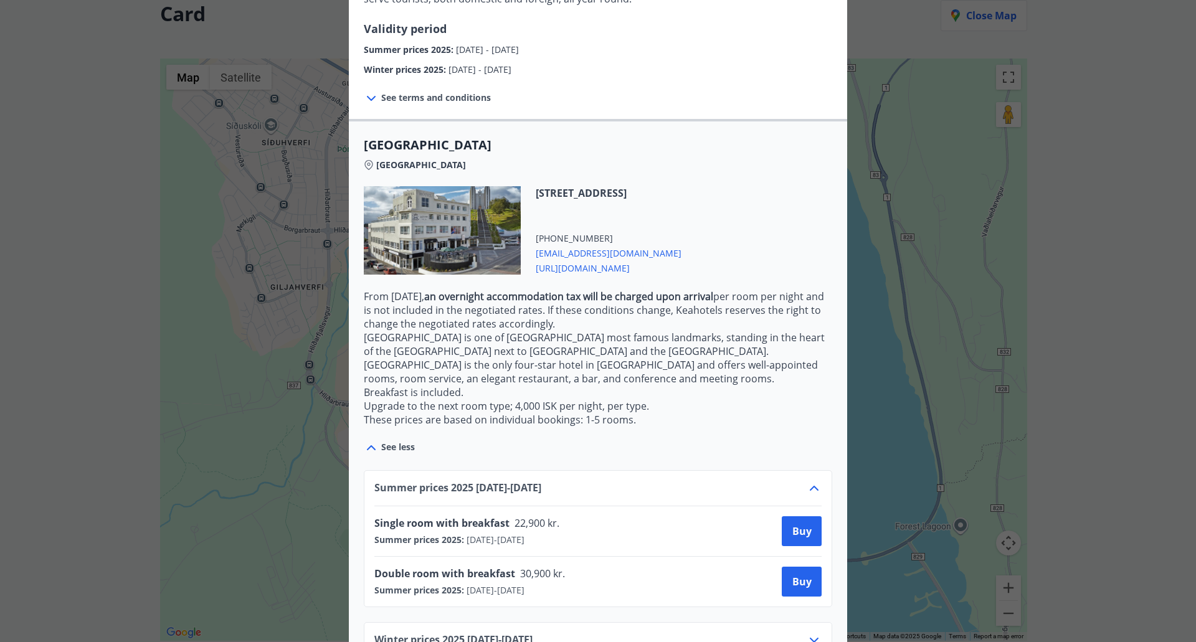
scroll to position [191, 0]
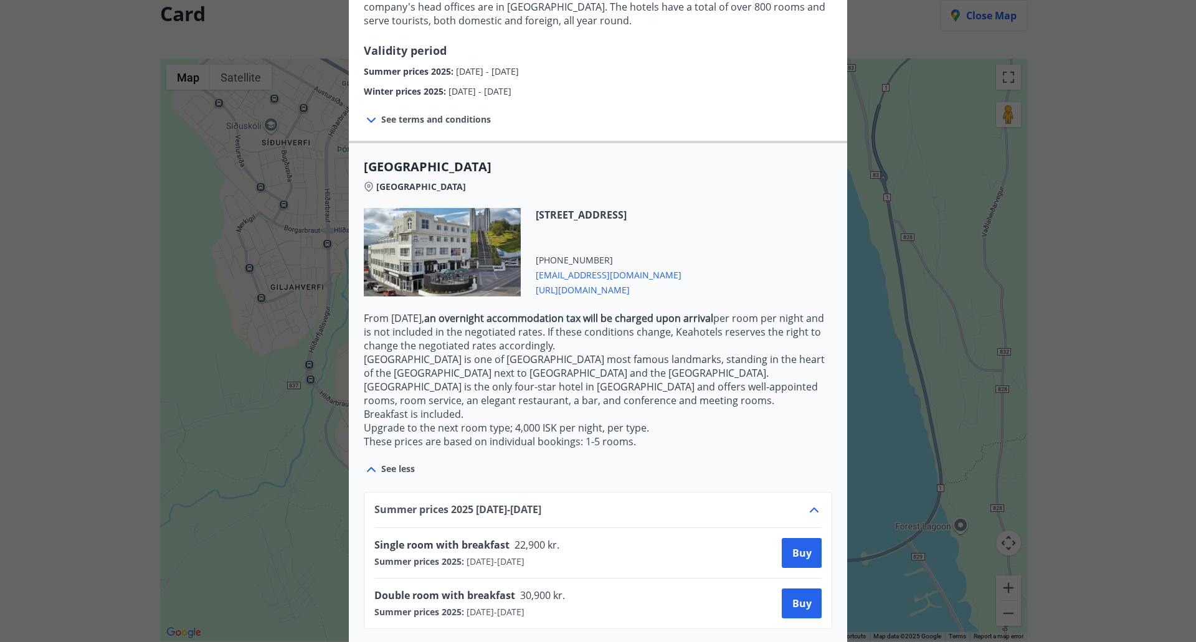
click at [613, 291] on font "[URL][DOMAIN_NAME]" at bounding box center [583, 290] width 94 height 12
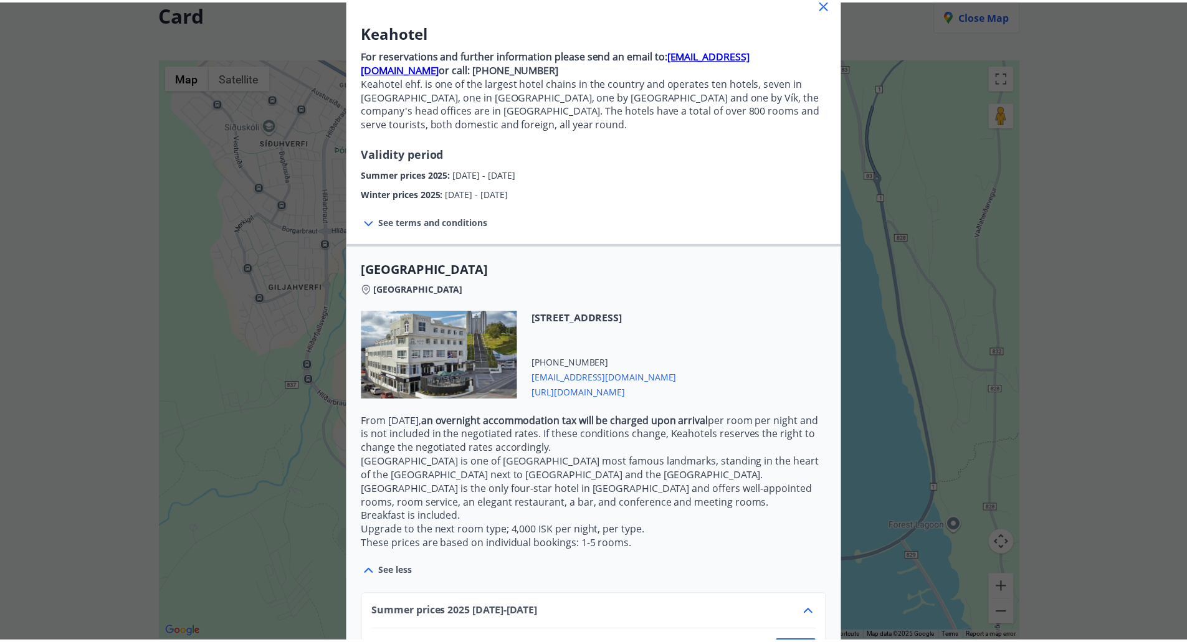
scroll to position [66, 0]
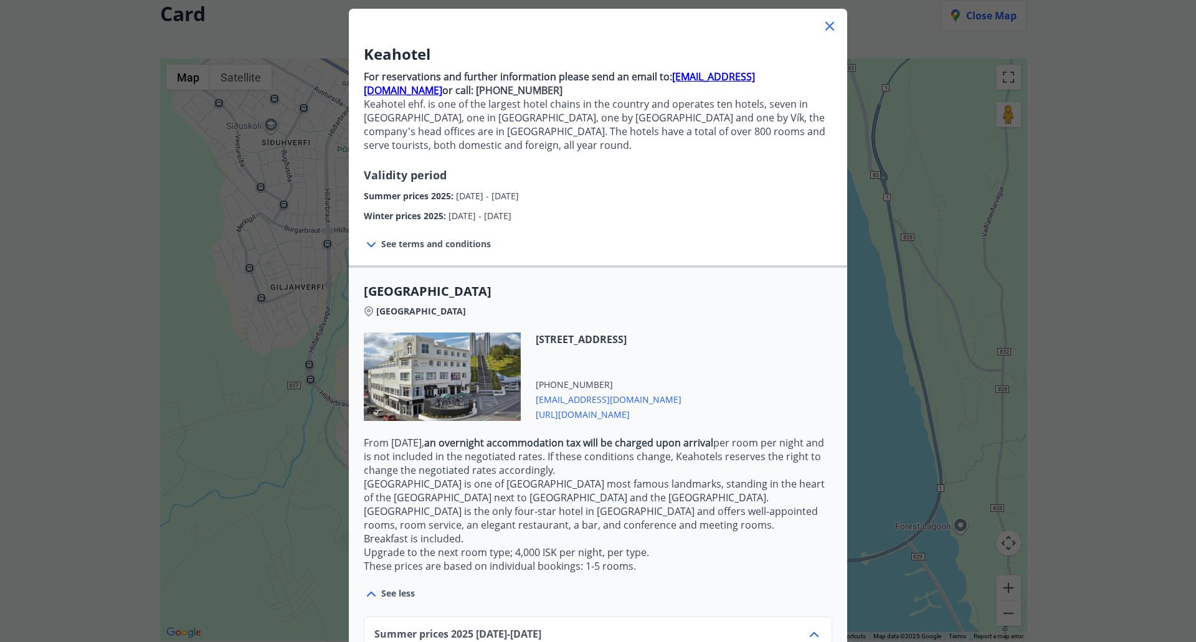
click at [827, 24] on icon at bounding box center [829, 26] width 15 height 15
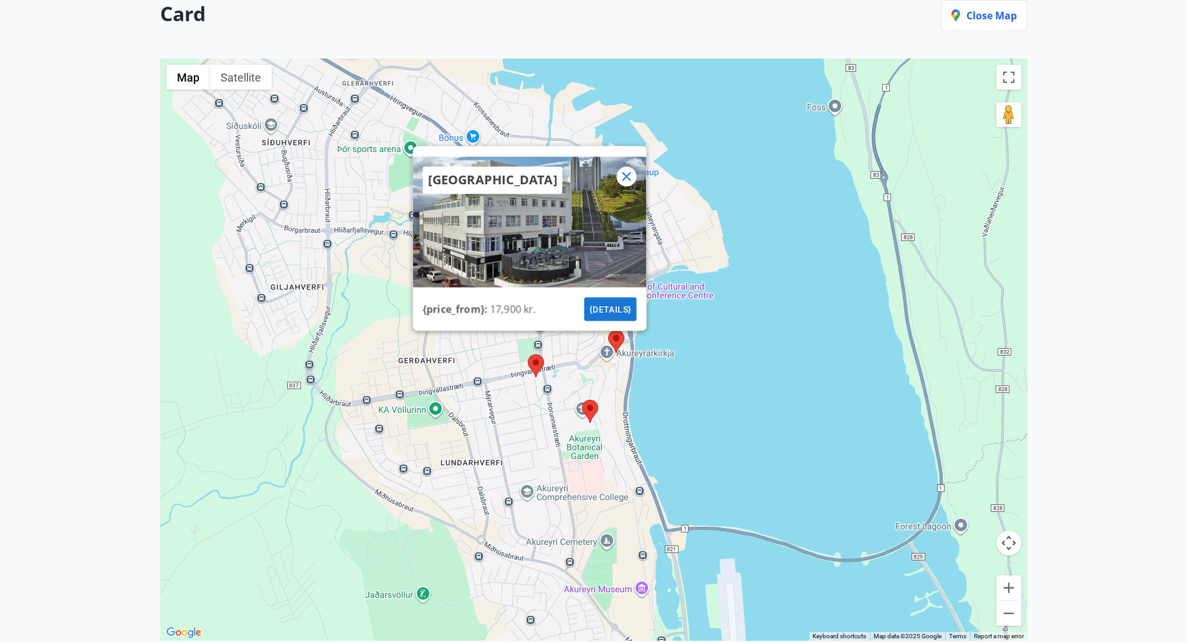
click at [624, 180] on icon at bounding box center [626, 176] width 9 height 9
